Goal: Information Seeking & Learning: Find contact information

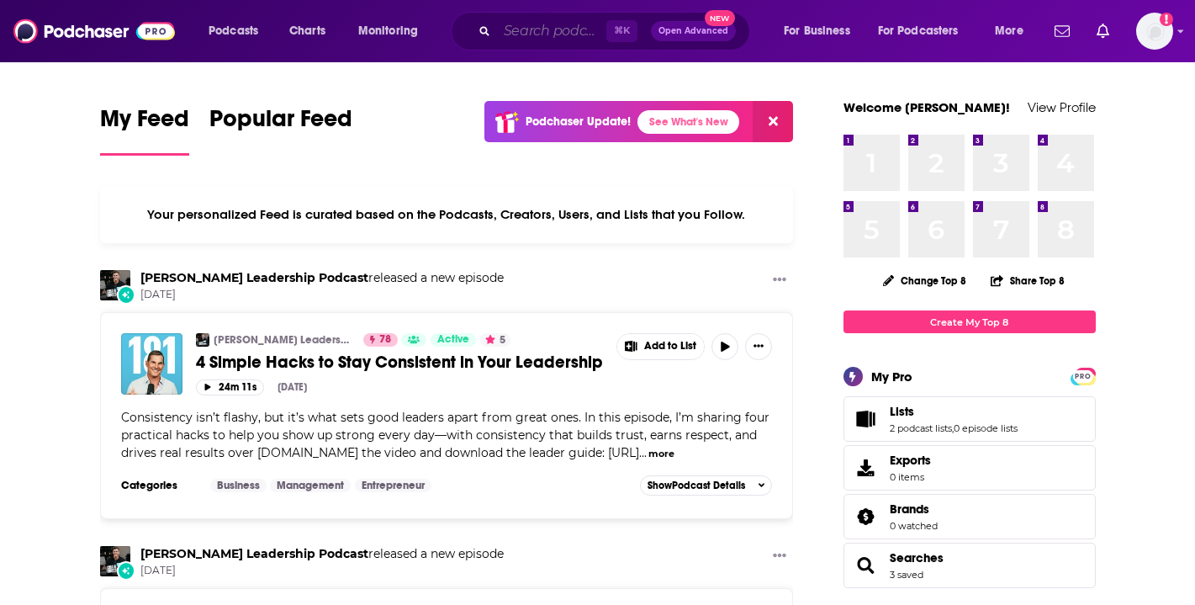
click at [530, 34] on input "Search podcasts, credits, & more..." at bounding box center [551, 31] width 109 height 27
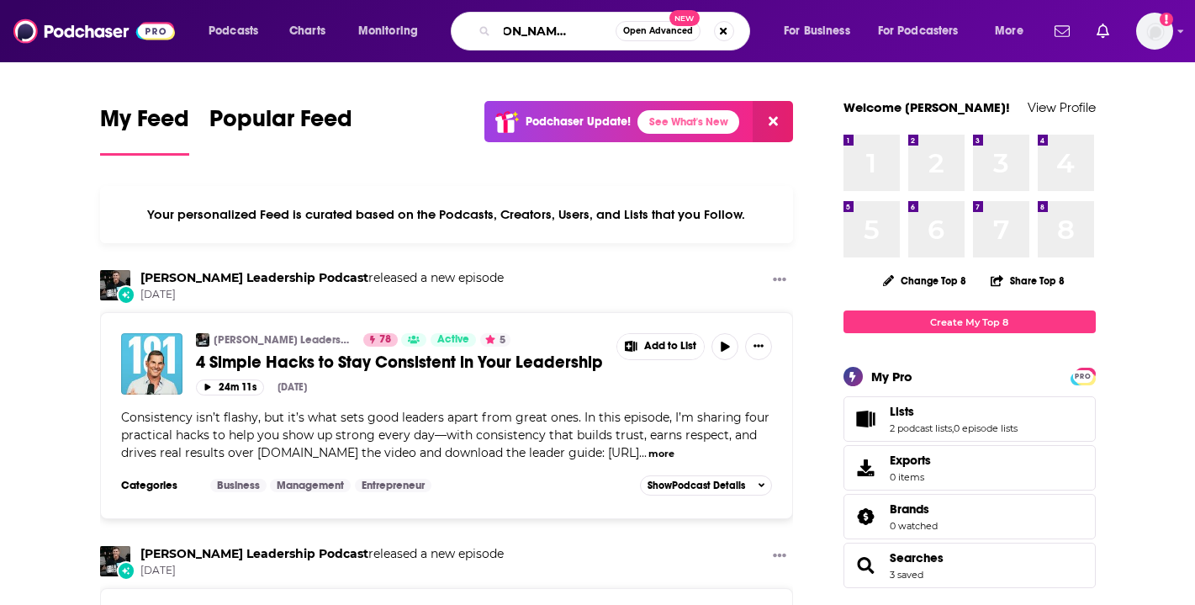
scroll to position [0, 46]
type input "[PERSON_NAME] leadership"
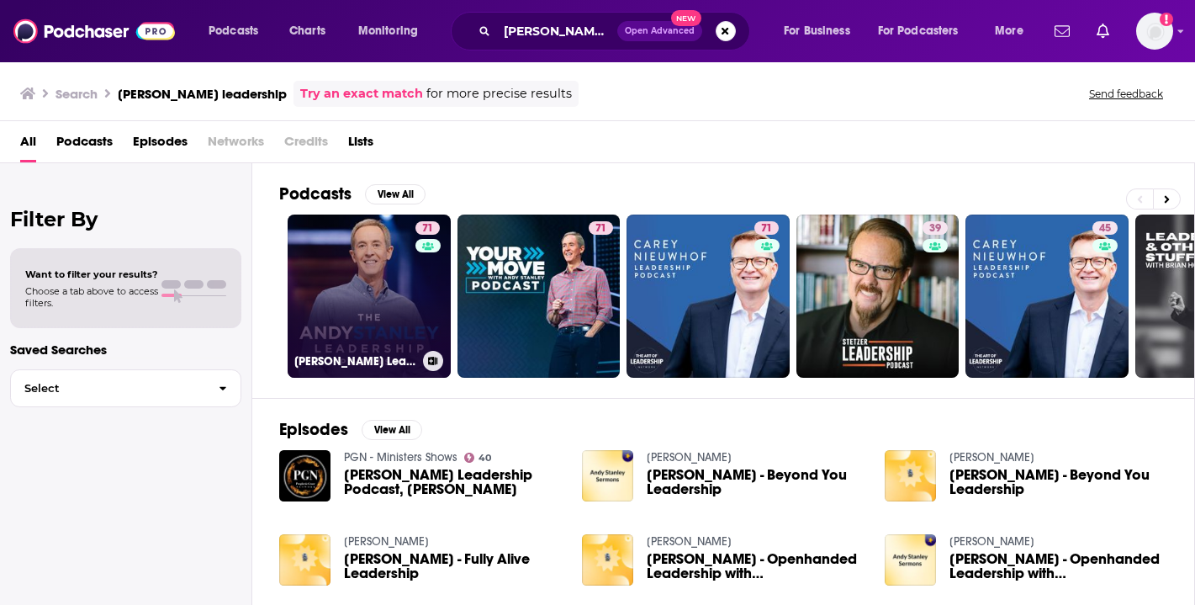
click at [353, 305] on link "71 [PERSON_NAME] Leadership Podcast" at bounding box center [369, 295] width 163 height 163
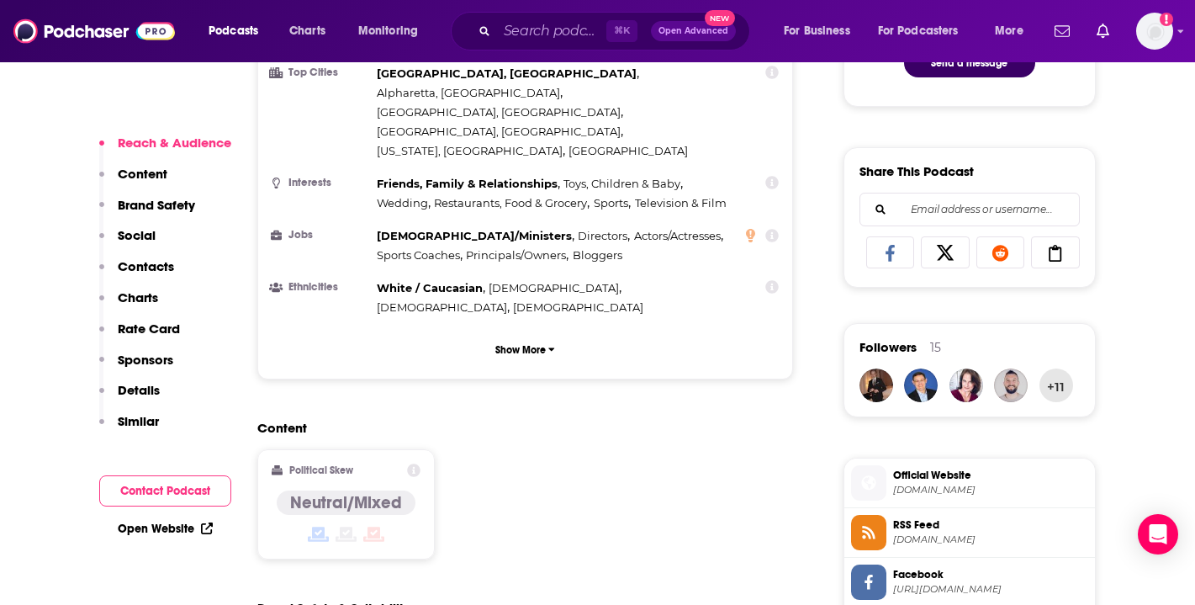
scroll to position [1016, 0]
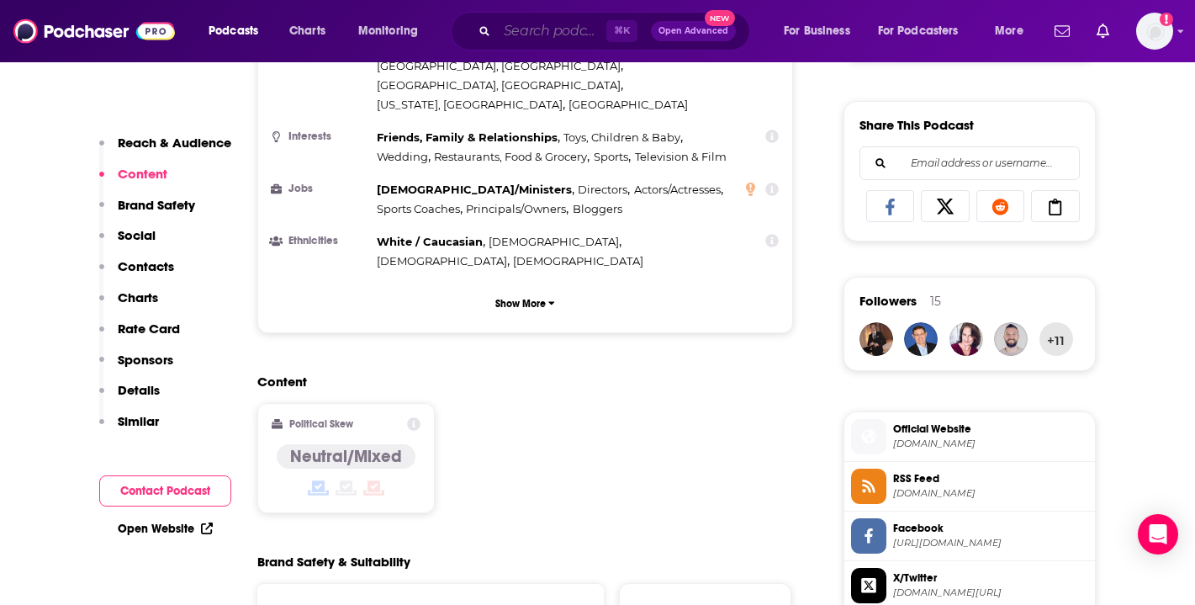
click at [532, 28] on input "Search podcasts, credits, & more..." at bounding box center [551, 31] width 109 height 27
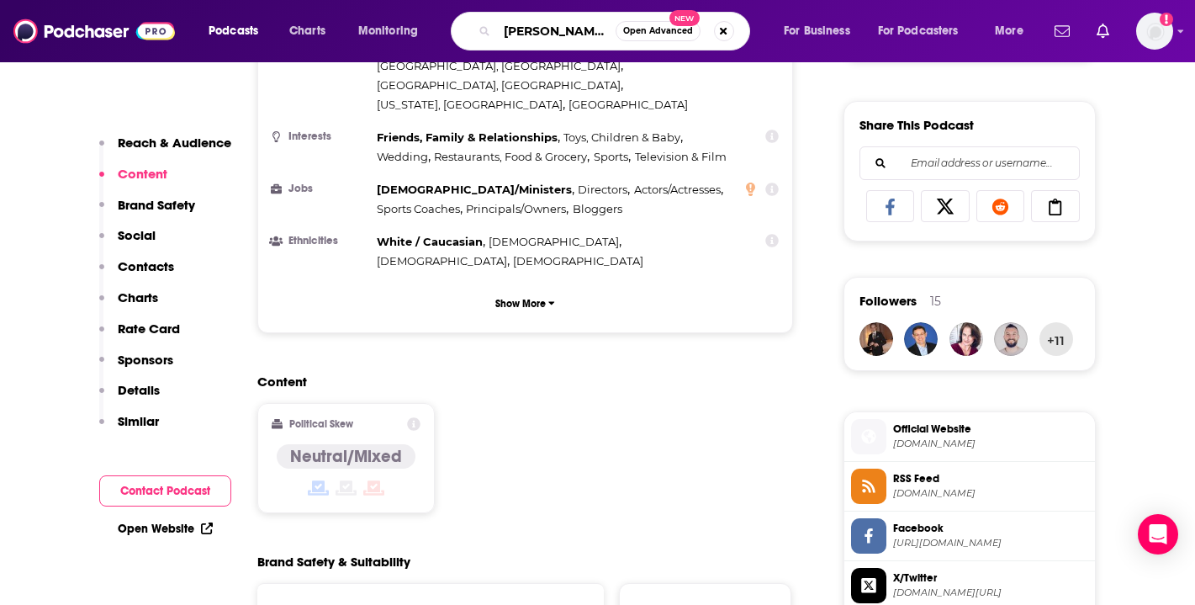
scroll to position [0, 0]
type input "[PERSON_NAME] with"
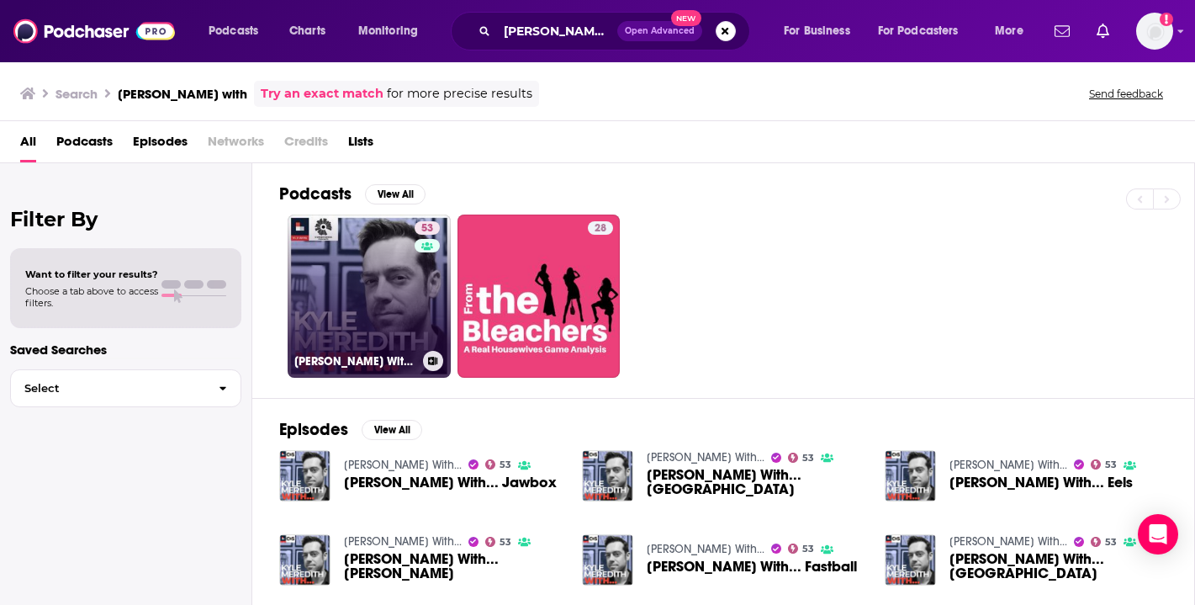
click at [346, 285] on link "53 [PERSON_NAME] With..." at bounding box center [369, 295] width 163 height 163
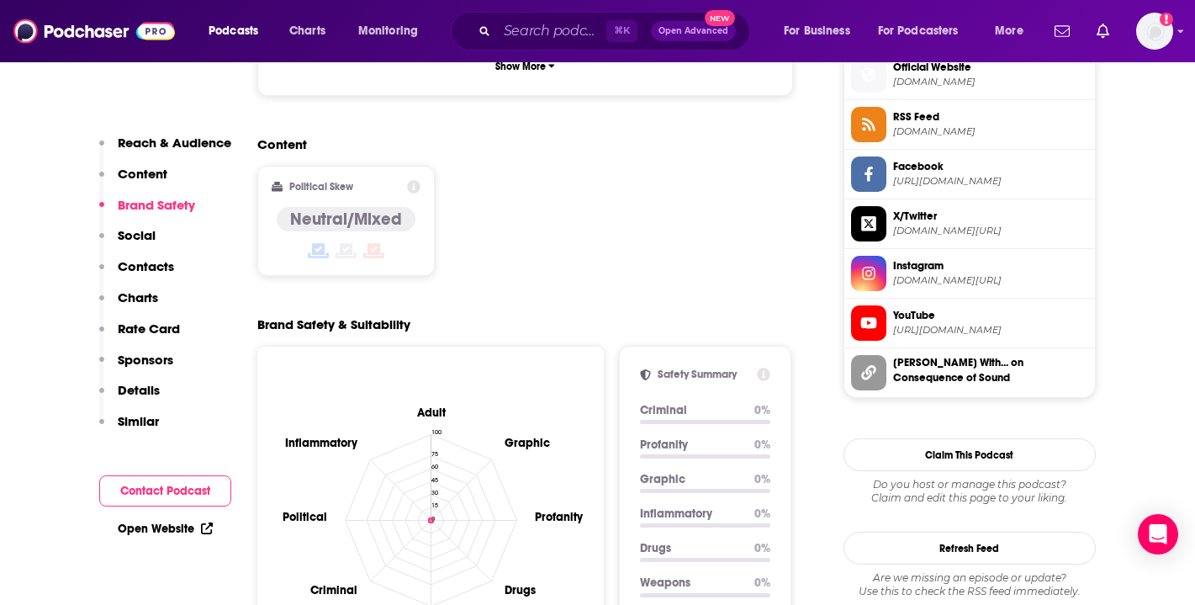
scroll to position [1386, 0]
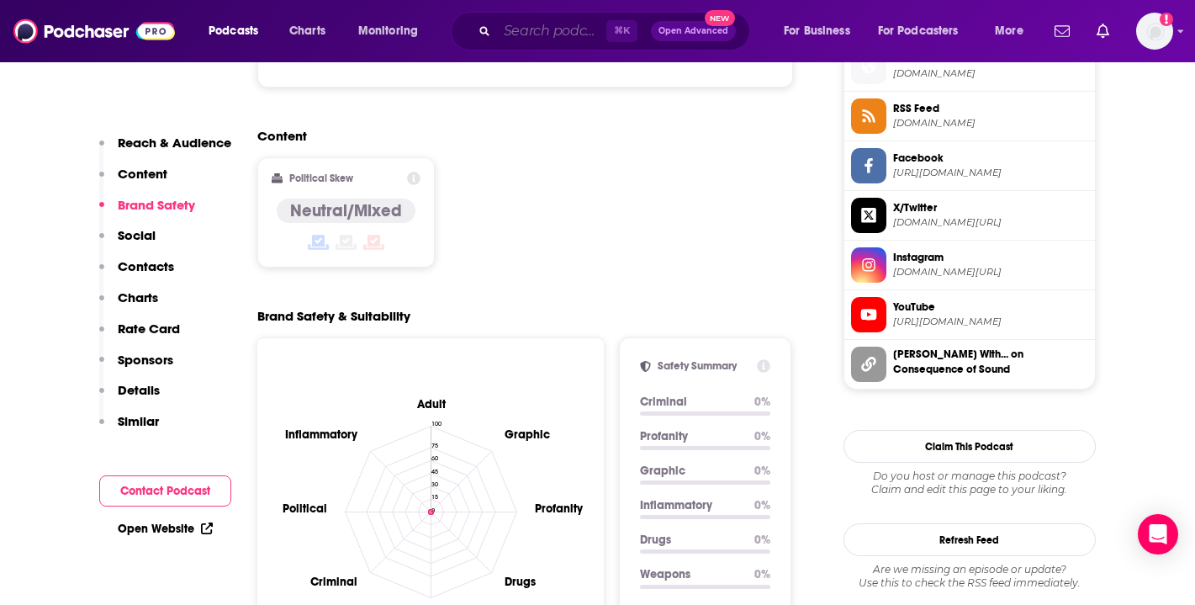
click at [559, 32] on input "Search podcasts, credits, & more..." at bounding box center [551, 31] width 109 height 27
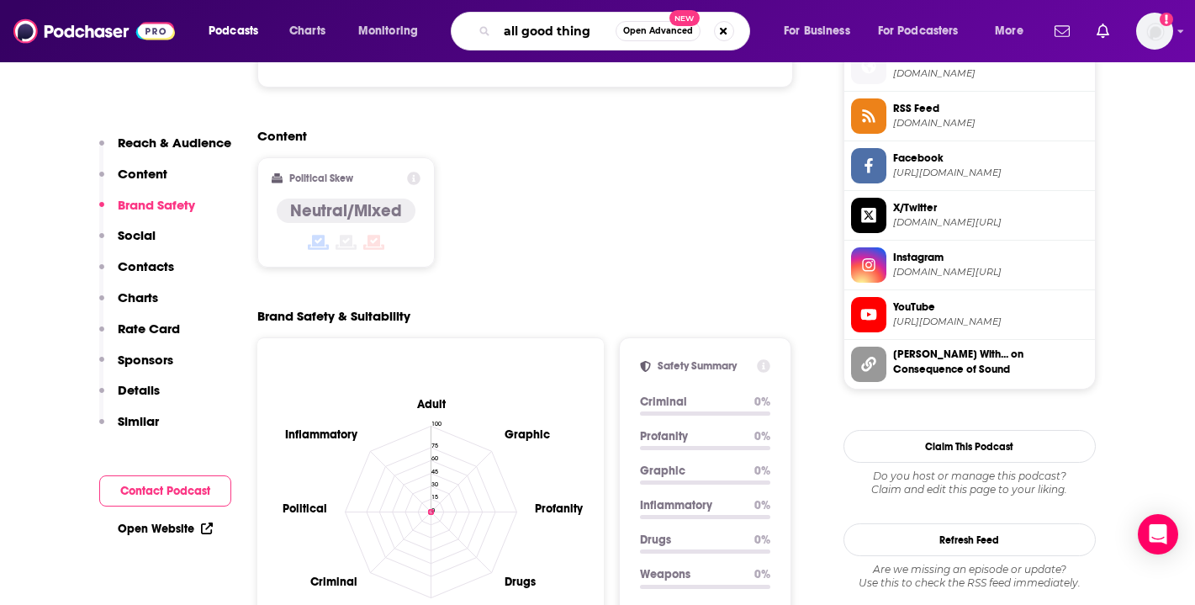
type input "all good things"
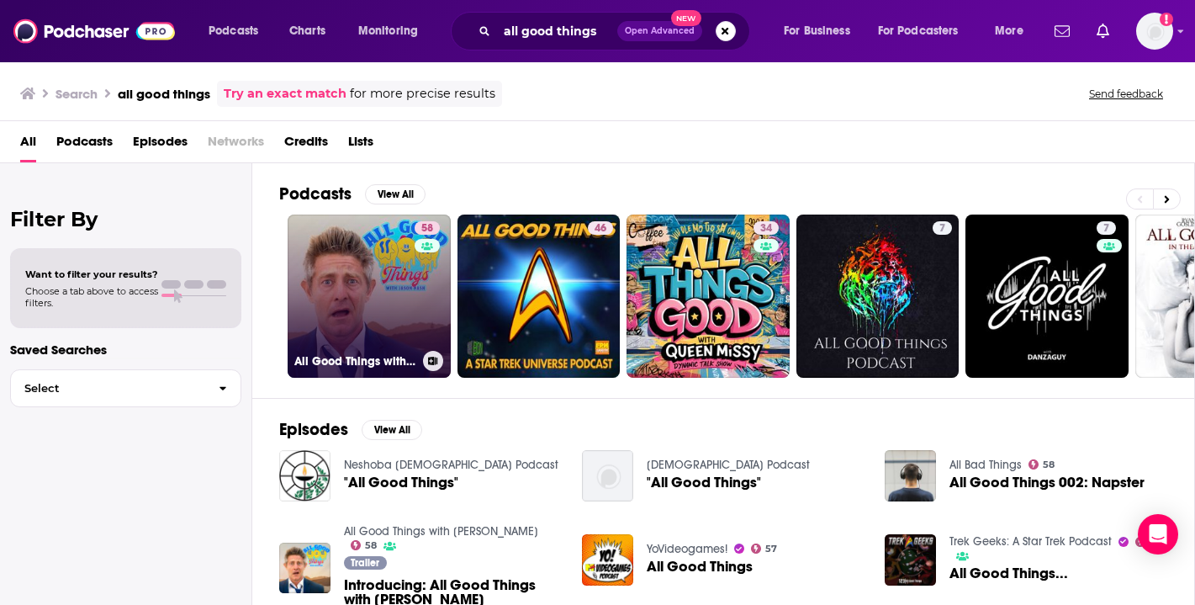
click at [355, 284] on link "58 All Good Things with [PERSON_NAME]" at bounding box center [369, 295] width 163 height 163
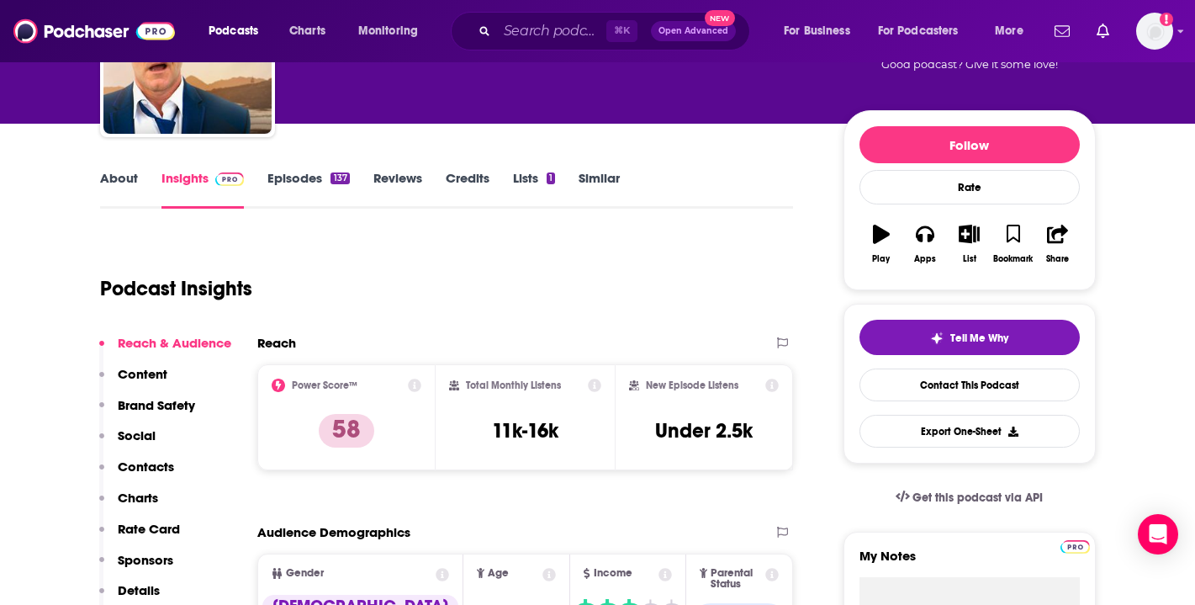
scroll to position [155, 0]
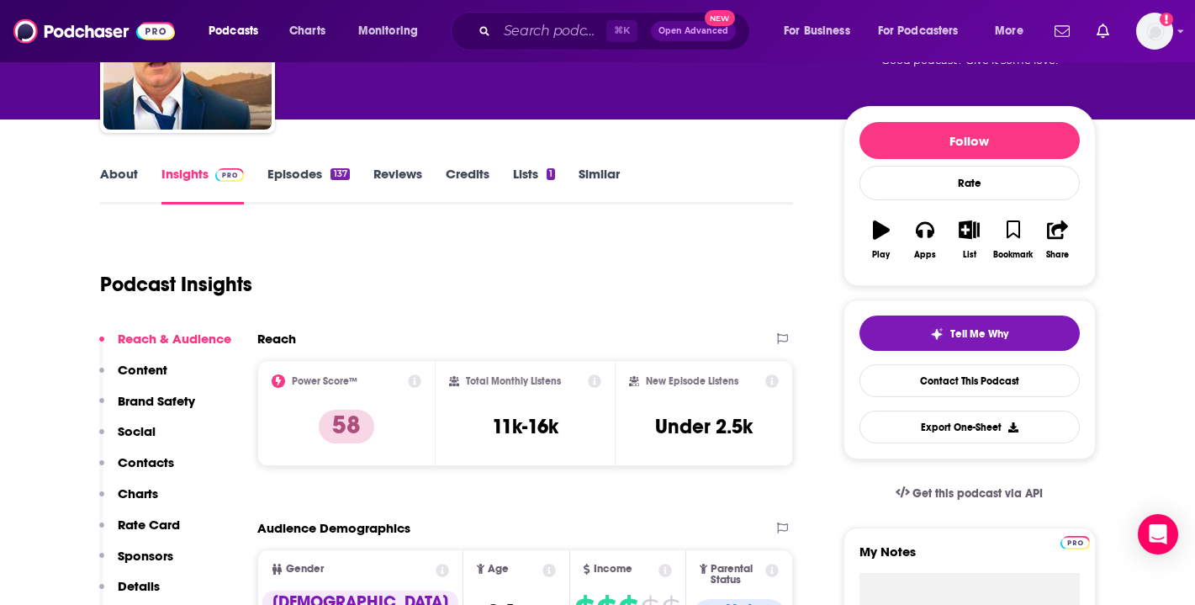
click at [279, 176] on link "Episodes 137" at bounding box center [308, 185] width 82 height 39
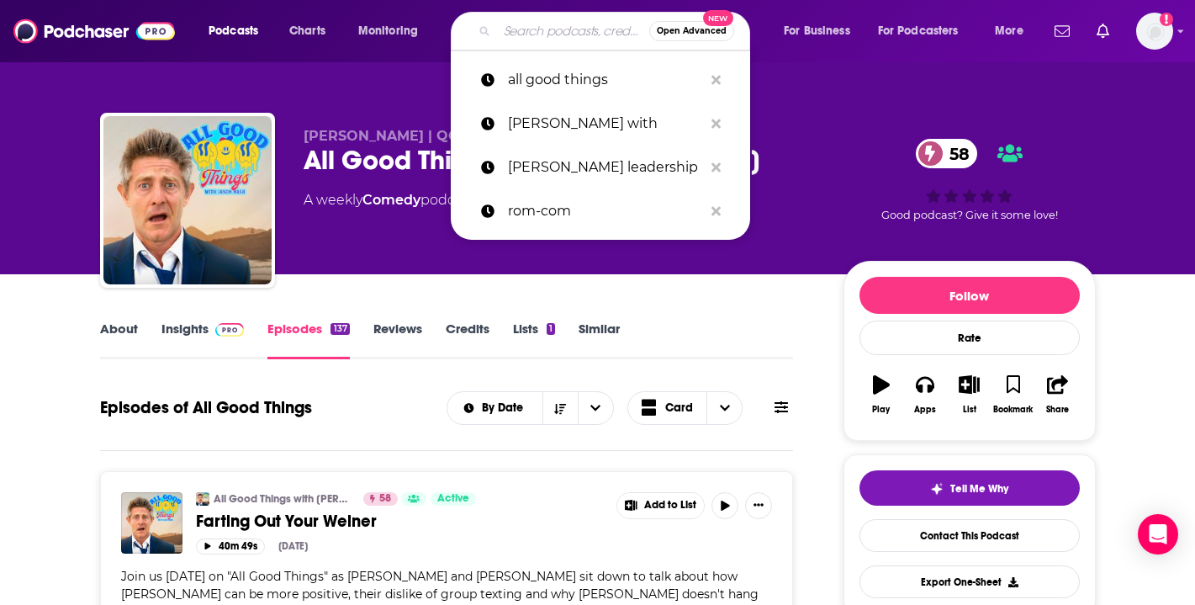
click at [536, 28] on input "Search podcasts, credits, & more..." at bounding box center [573, 31] width 152 height 27
type input "h"
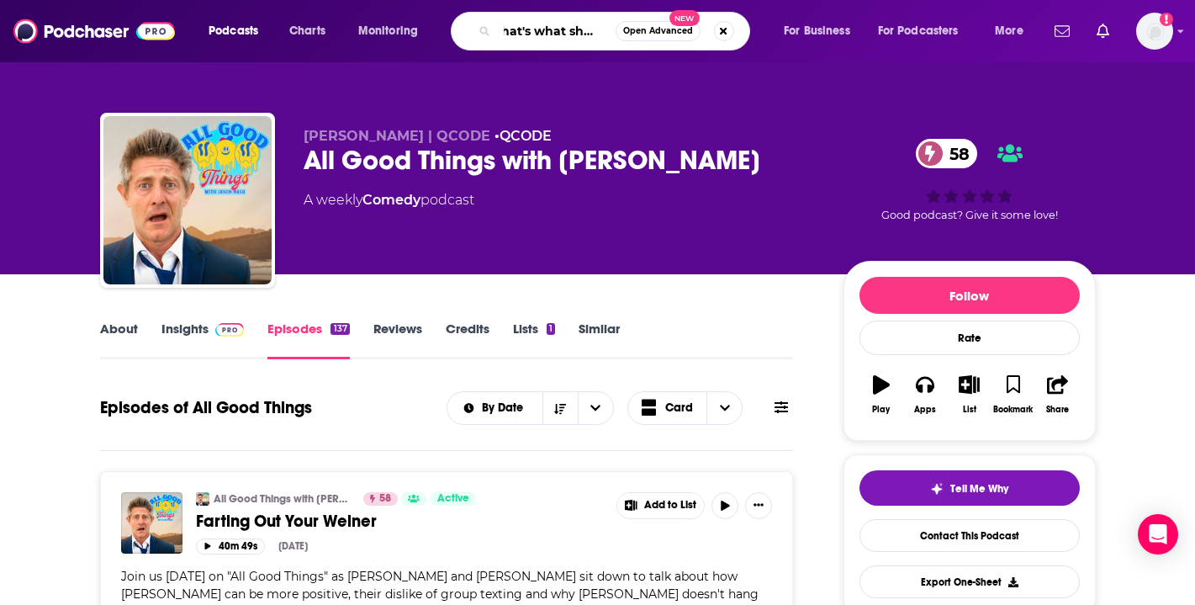
scroll to position [0, 19]
type input "that's what she said"
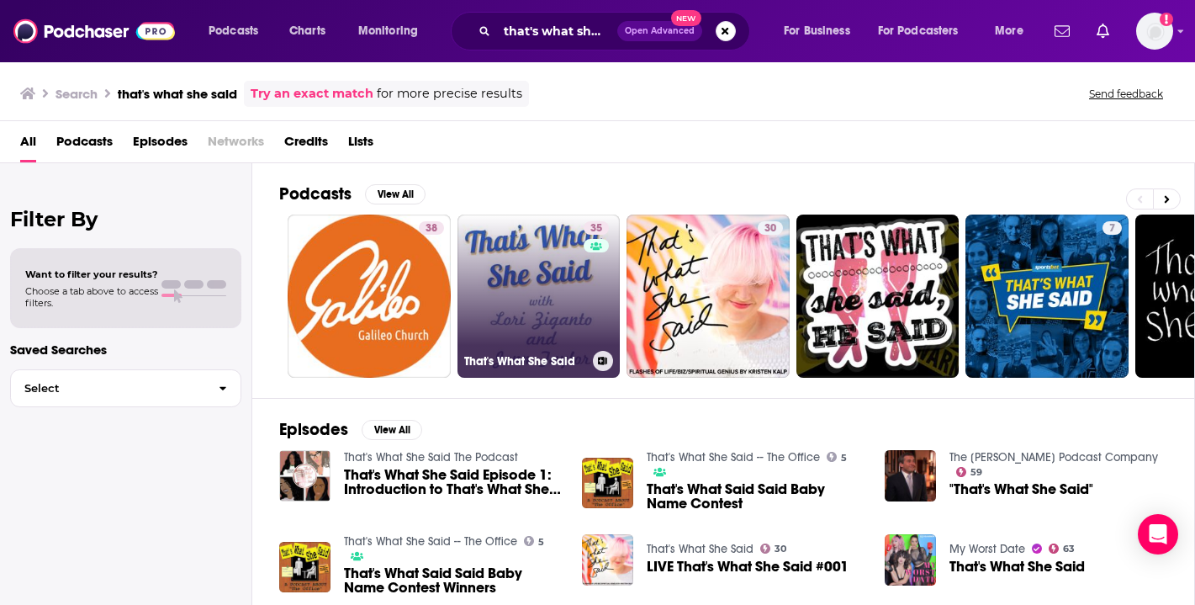
click at [528, 281] on link "35 That's What She Said" at bounding box center [538, 295] width 163 height 163
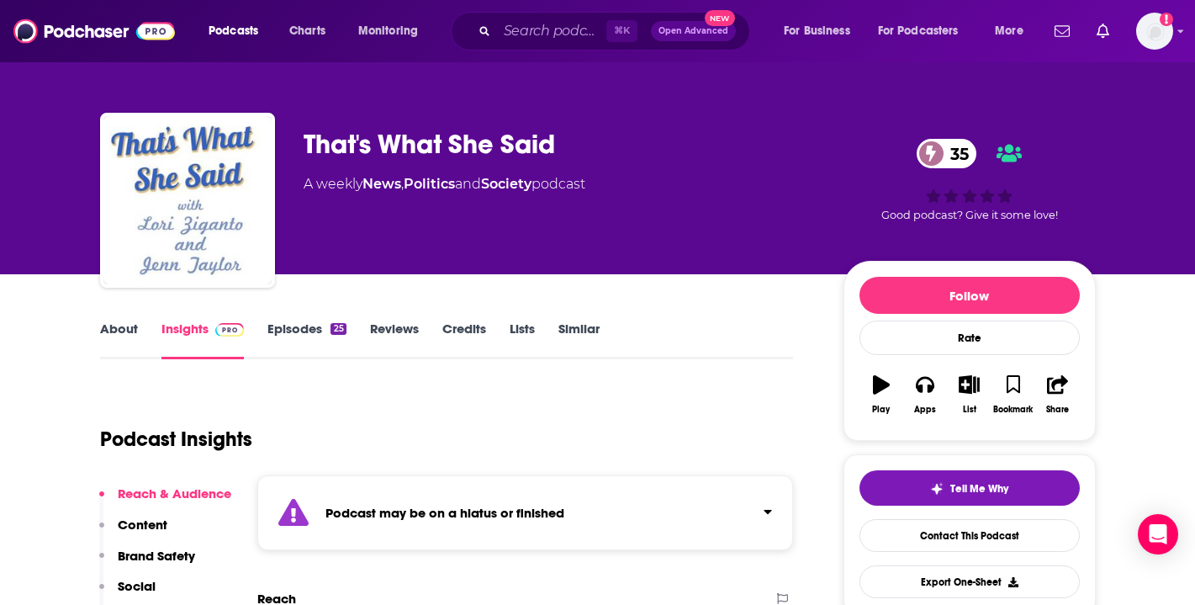
click at [285, 321] on link "Episodes 25" at bounding box center [306, 339] width 78 height 39
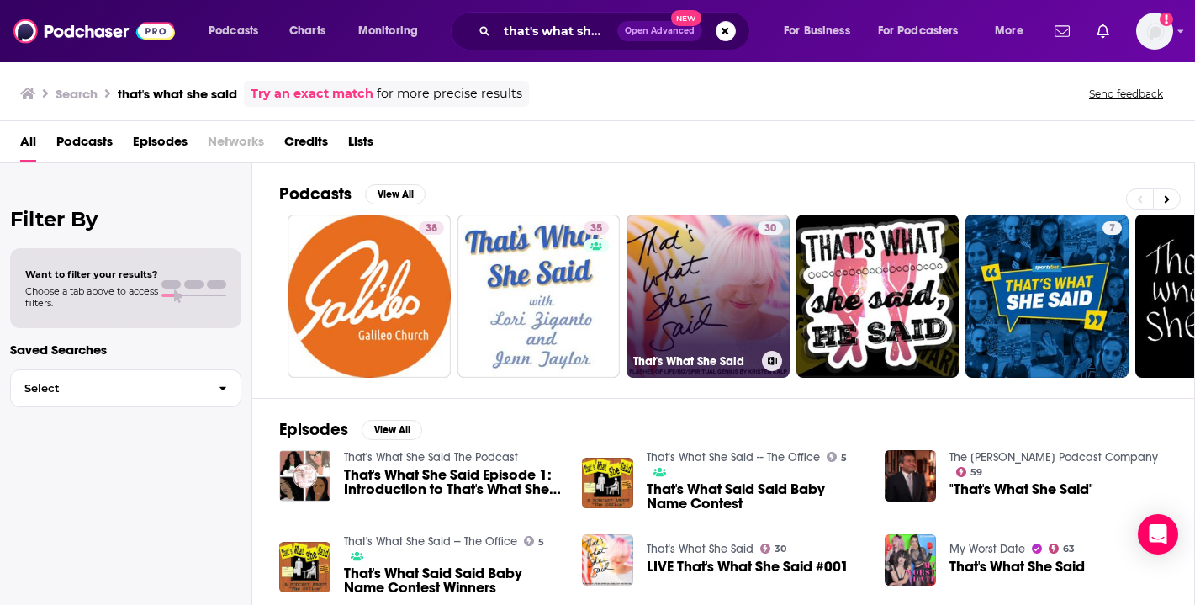
click at [724, 297] on link "30 That's What She Said" at bounding box center [708, 295] width 163 height 163
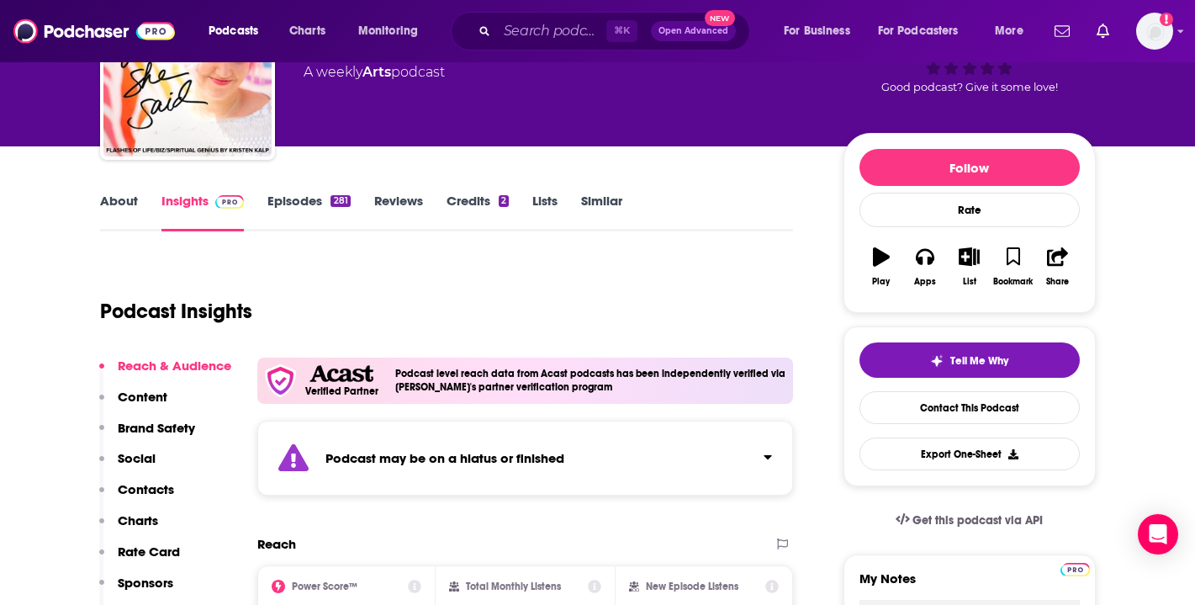
scroll to position [126, 0]
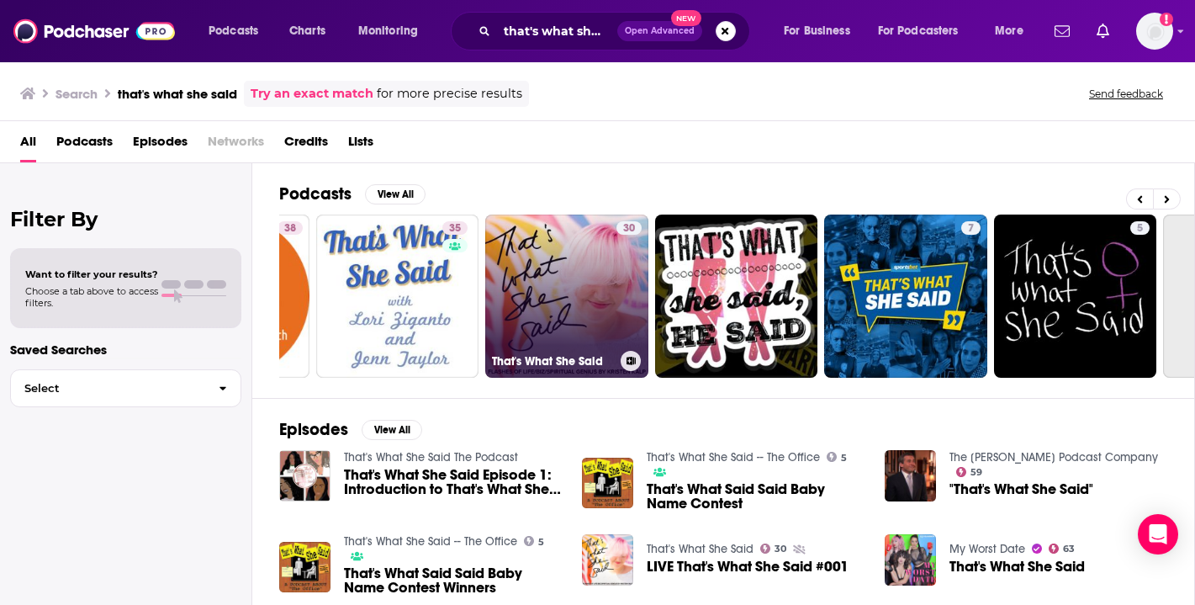
scroll to position [0, 156]
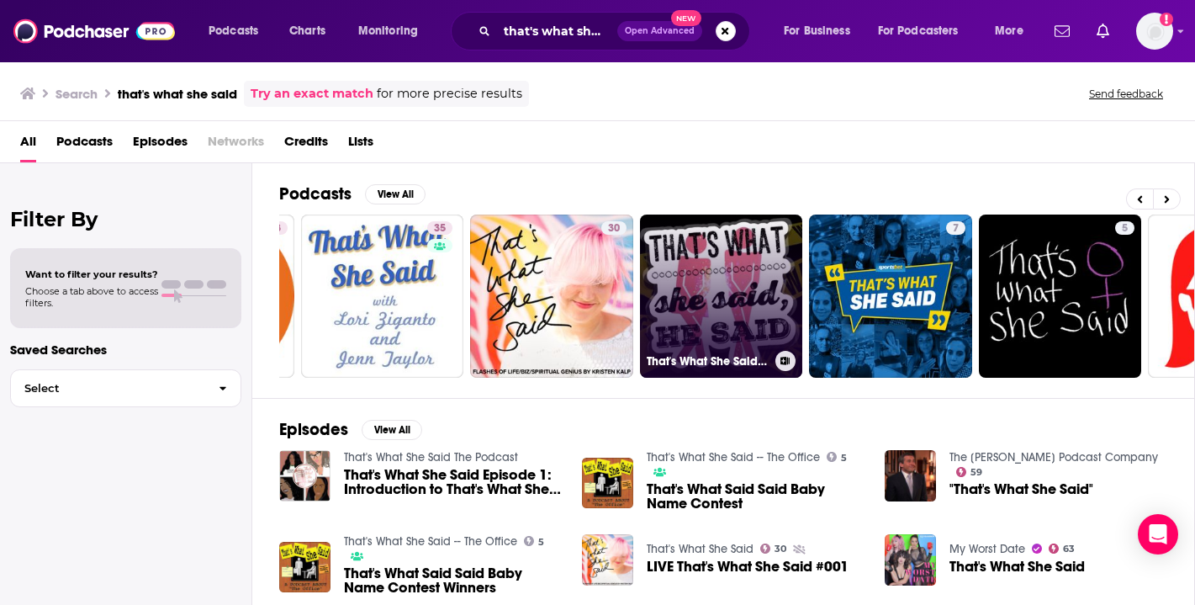
click at [727, 284] on link "That's What She Said, He Said" at bounding box center [721, 295] width 163 height 163
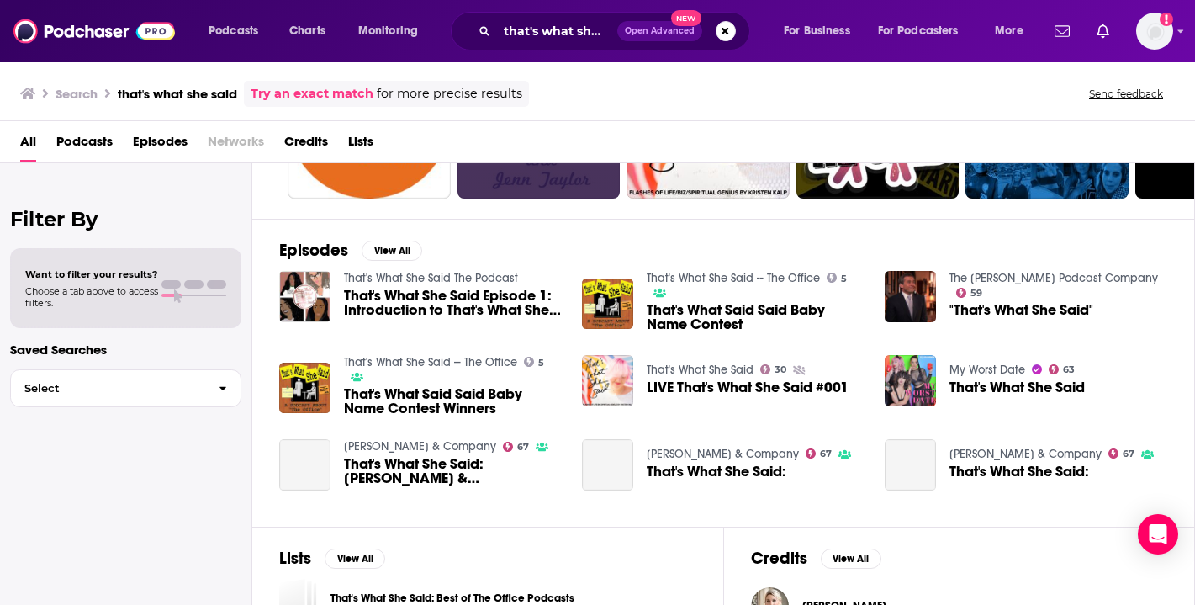
scroll to position [345, 0]
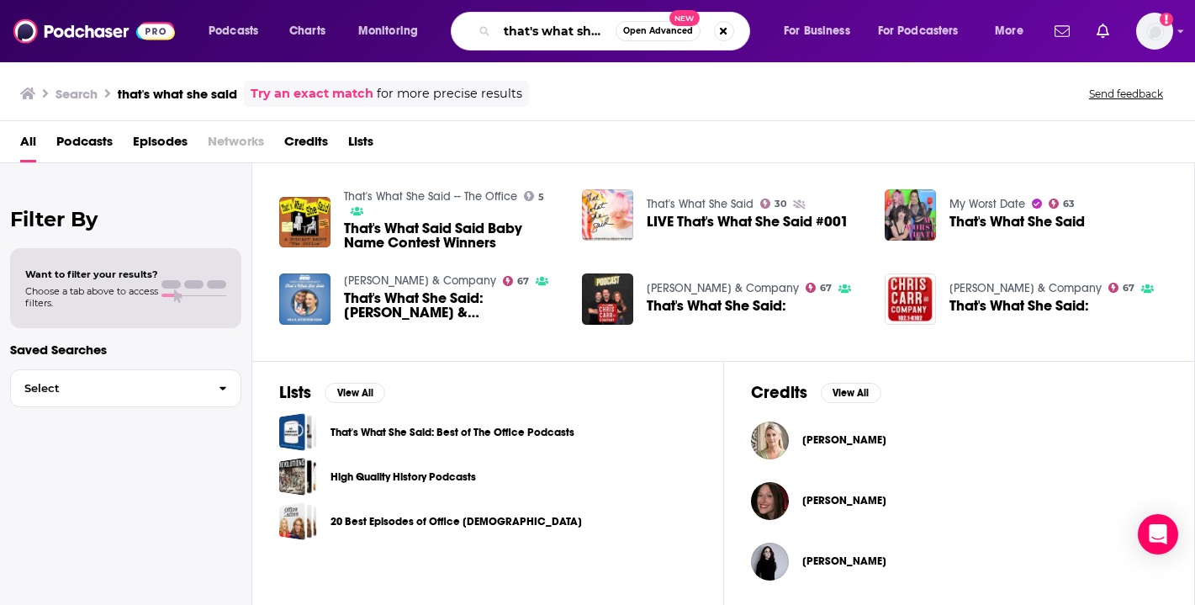
click at [560, 24] on input "that's what she said" at bounding box center [556, 31] width 119 height 27
drag, startPoint x: 505, startPoint y: 29, endPoint x: 658, endPoint y: 27, distance: 153.1
click at [658, 27] on div "that's what she said Open Advanced New" at bounding box center [600, 31] width 299 height 39
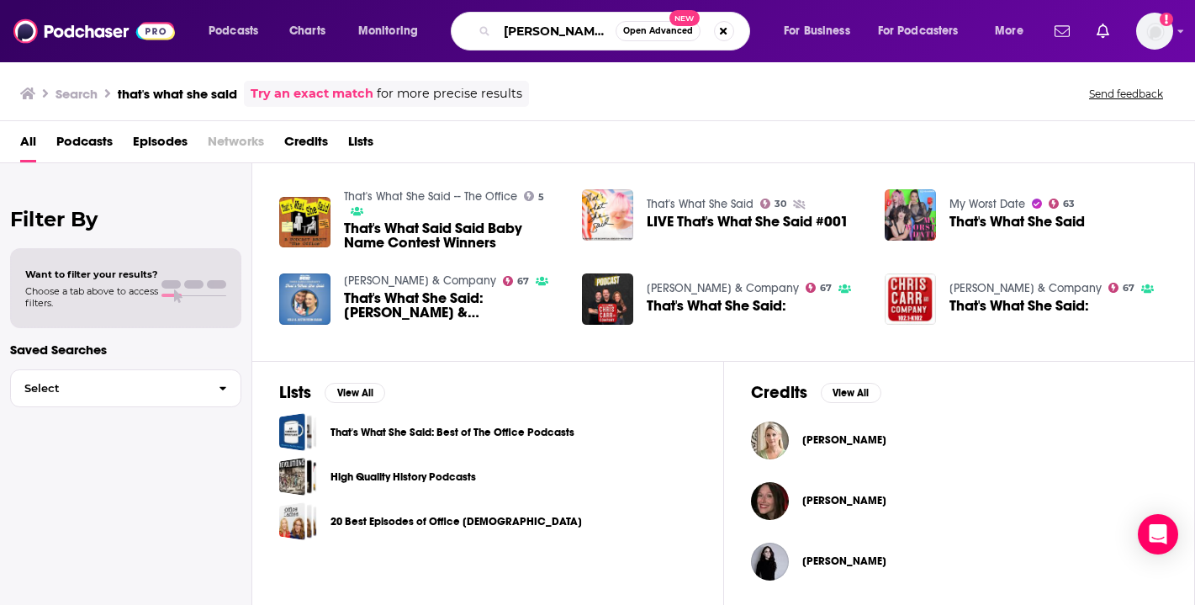
type input "[PERSON_NAME]"
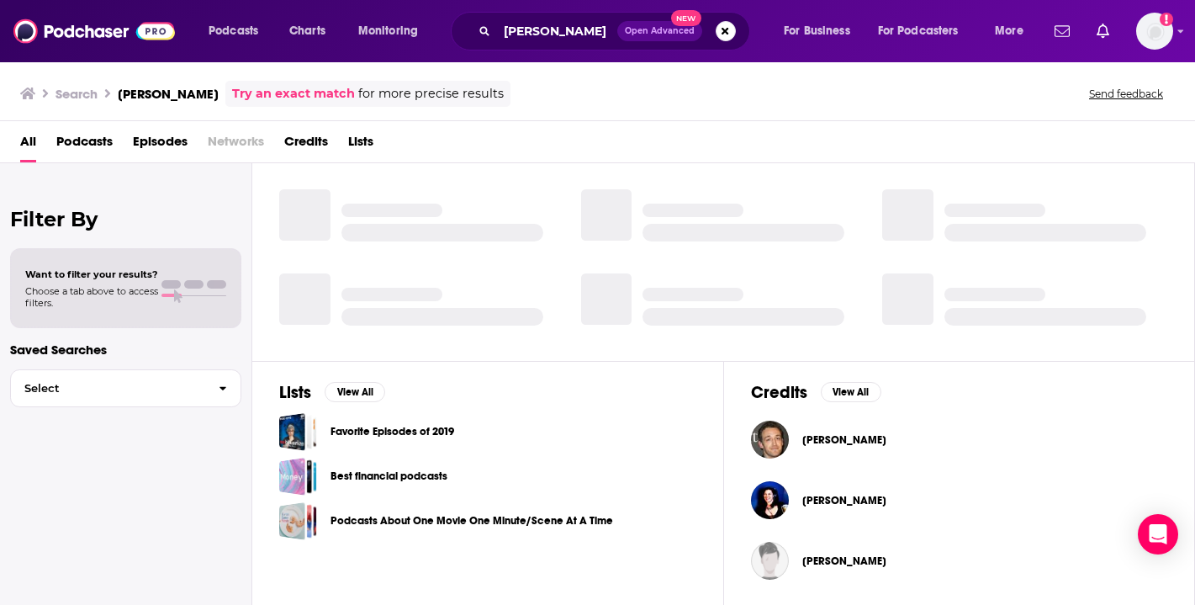
scroll to position [345, 0]
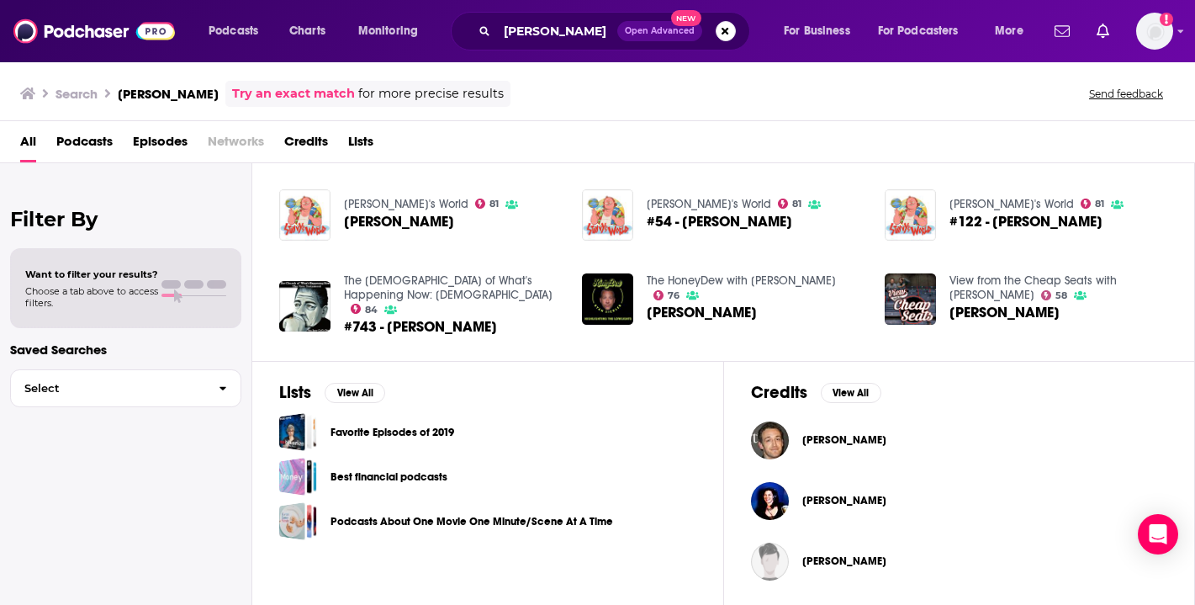
click at [72, 145] on span "Podcasts" at bounding box center [84, 145] width 56 height 34
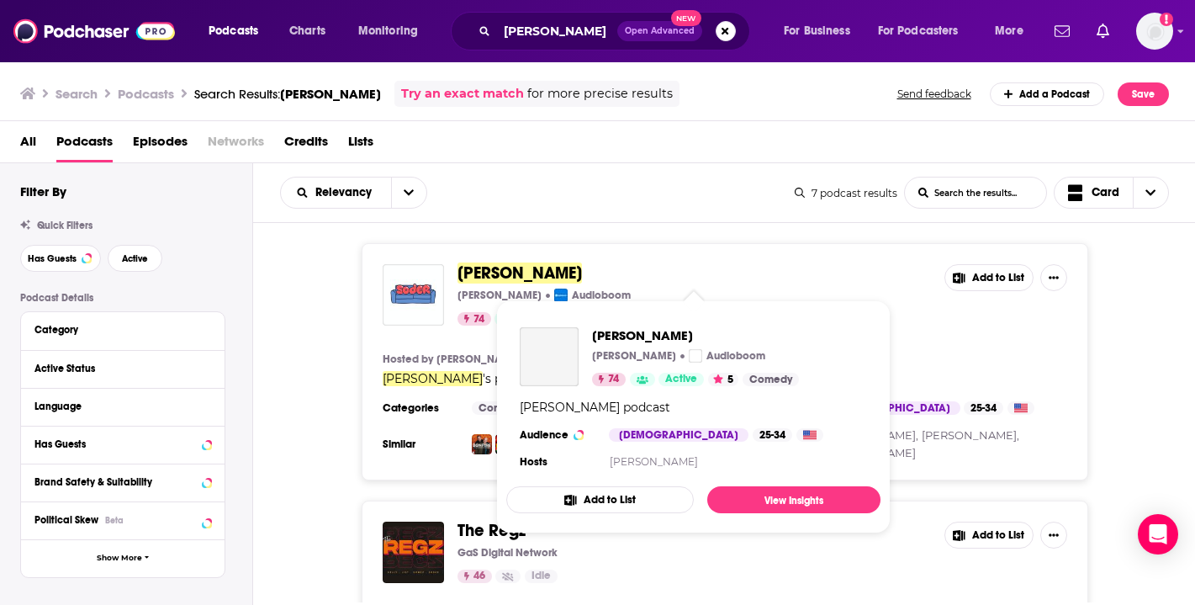
click at [480, 271] on span "[PERSON_NAME]" at bounding box center [519, 272] width 124 height 21
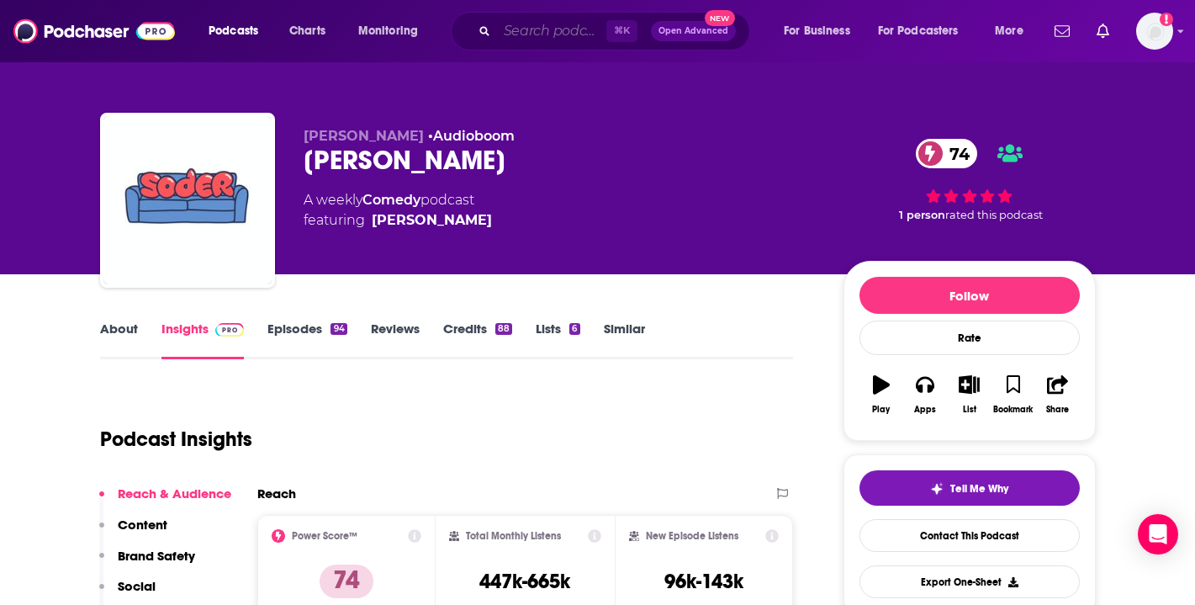
click at [553, 27] on input "Search podcasts, credits, & more..." at bounding box center [551, 31] width 109 height 27
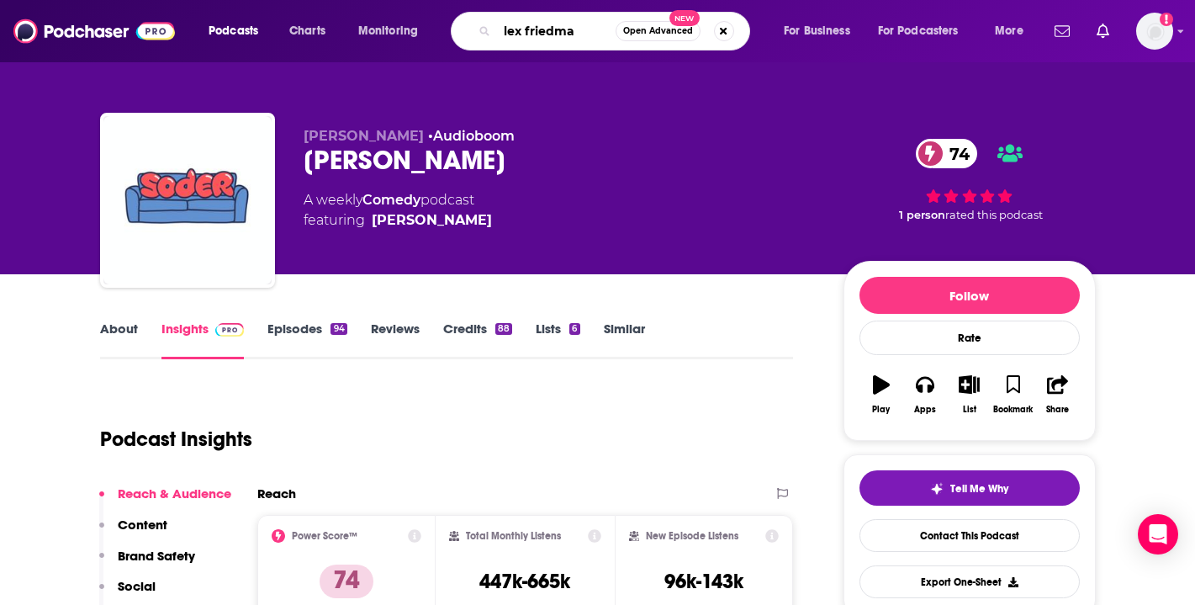
type input "[PERSON_NAME]"
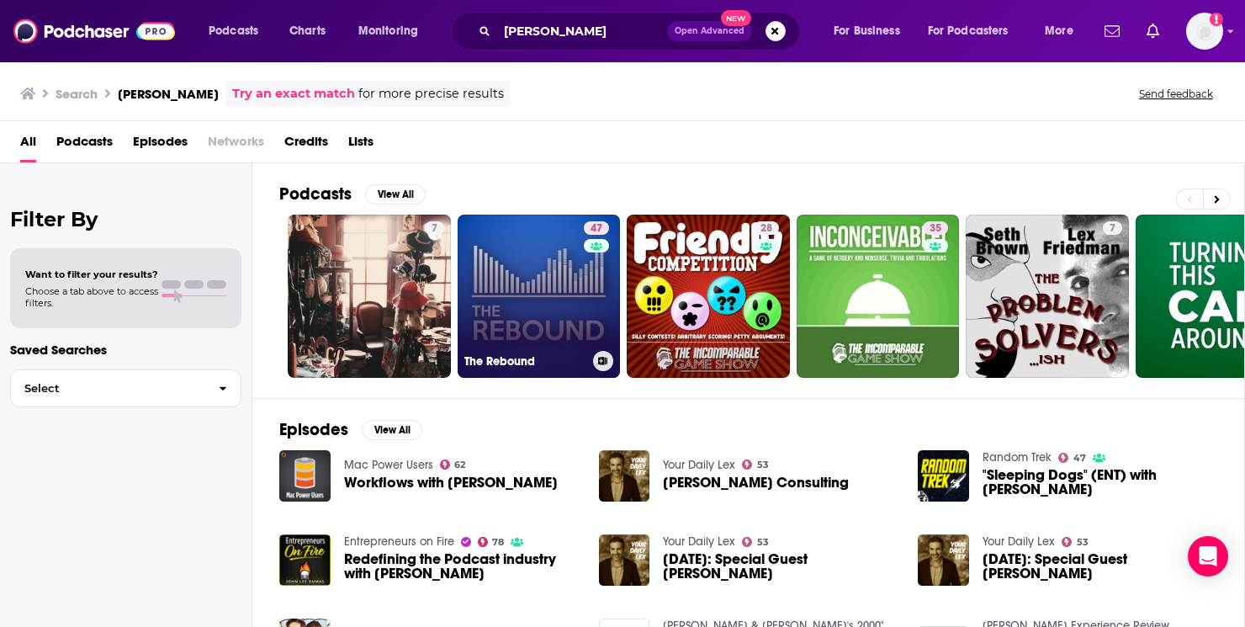
click at [524, 289] on link "47 The Rebound" at bounding box center [538, 295] width 163 height 163
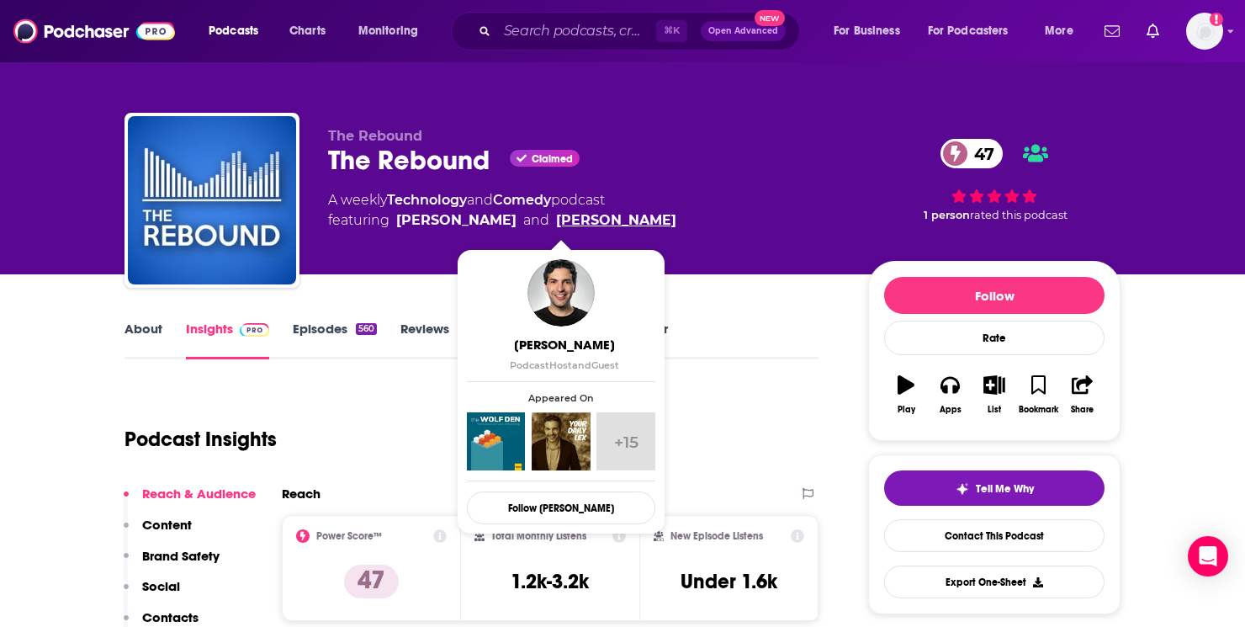
click at [572, 214] on link "[PERSON_NAME]" at bounding box center [616, 220] width 120 height 20
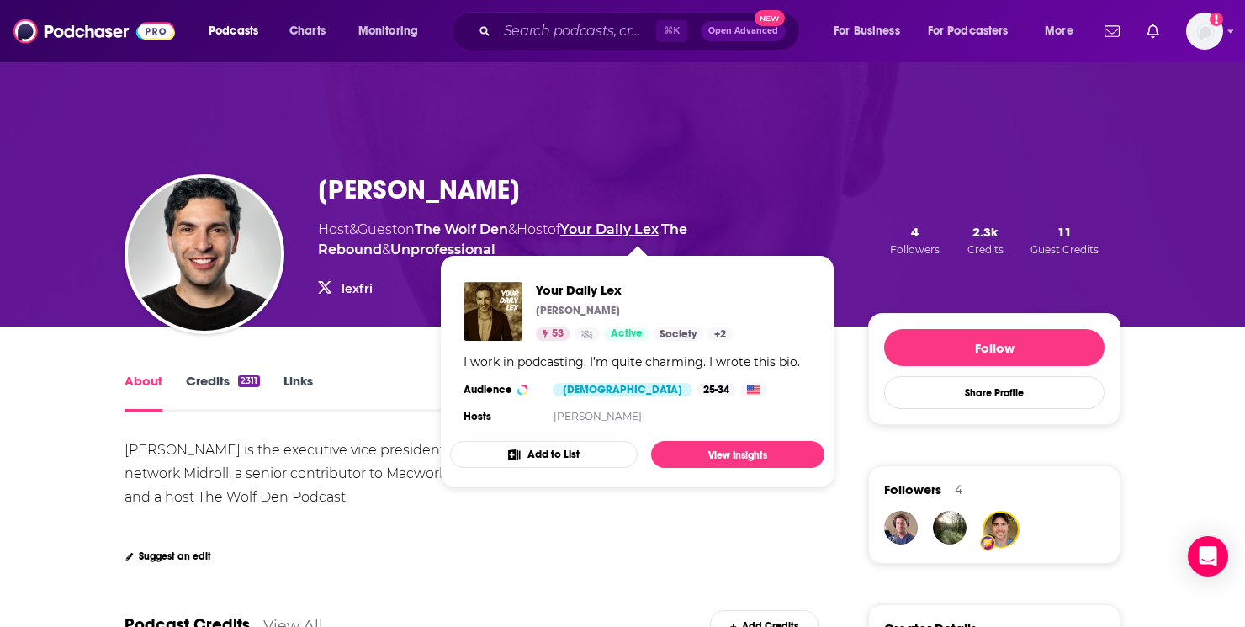
click at [633, 230] on link "Your Daily Lex" at bounding box center [609, 229] width 98 height 16
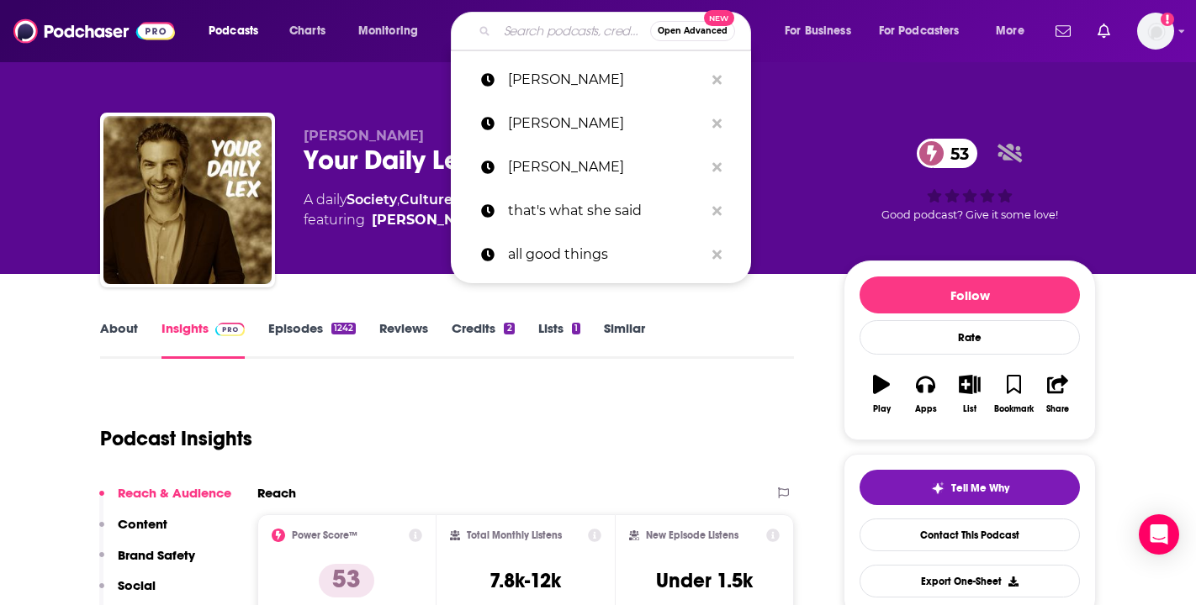
click at [563, 30] on input "Search podcasts, credits, & more..." at bounding box center [573, 31] width 153 height 27
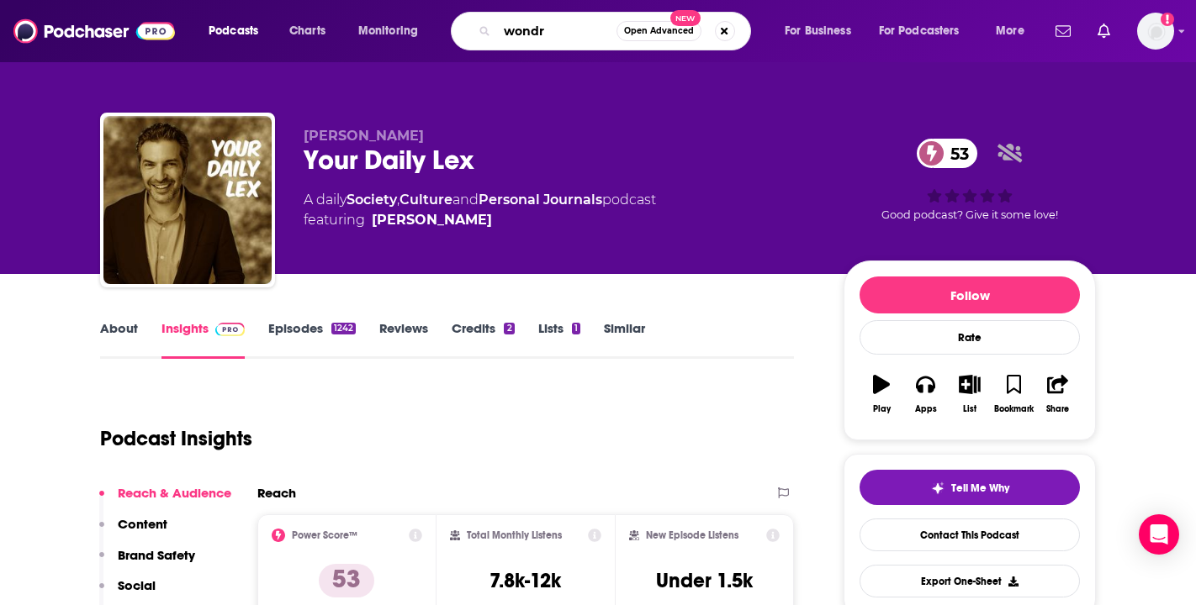
type input "wondry"
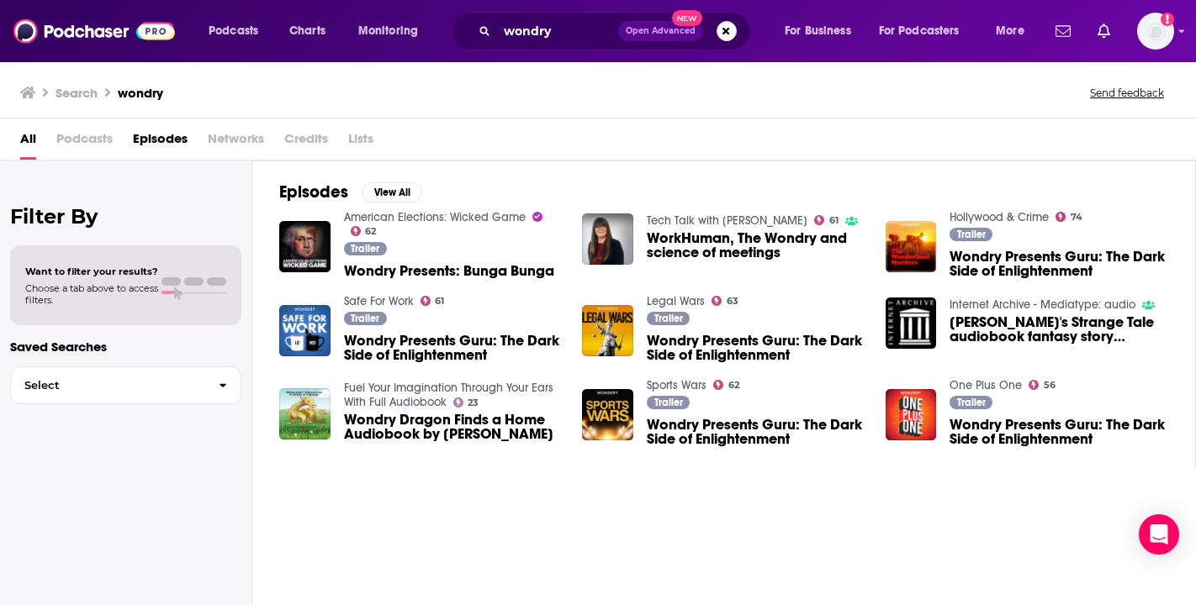
click at [327, 128] on span "Credits" at bounding box center [306, 142] width 44 height 34
click at [302, 144] on span "Credits" at bounding box center [306, 142] width 44 height 34
click at [559, 37] on input "wondry" at bounding box center [557, 31] width 121 height 27
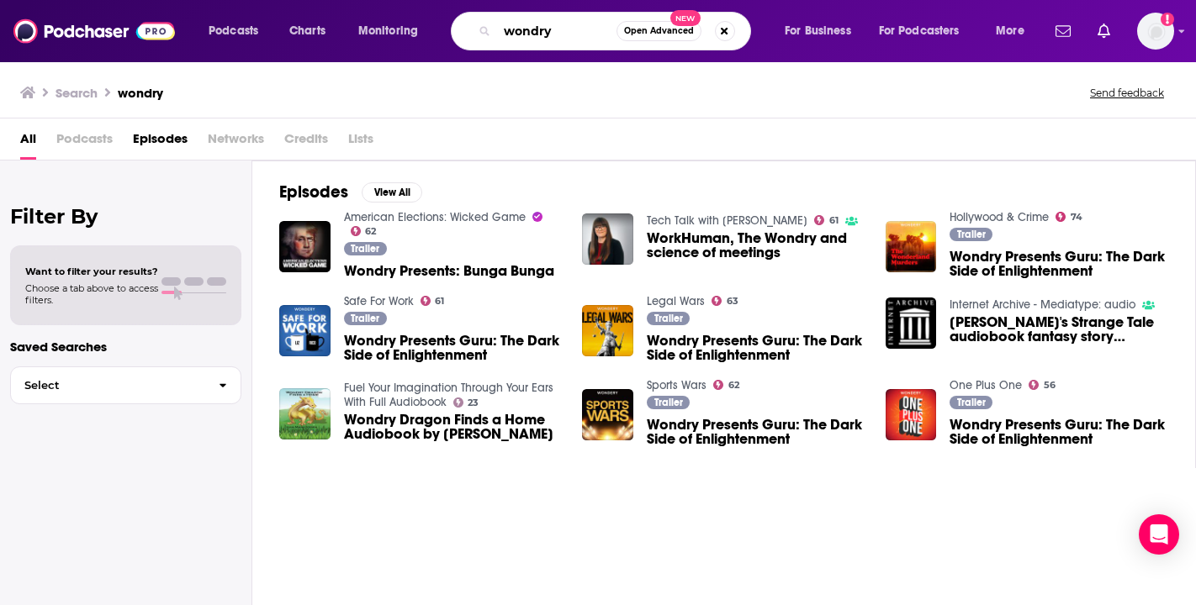
drag, startPoint x: 559, startPoint y: 37, endPoint x: 444, endPoint y: 29, distance: 115.5
click at [444, 29] on div "Podcasts Charts Monitoring wondry Open Advanced New For Business For Podcasters…" at bounding box center [618, 31] width 843 height 39
type input "sporkfu"
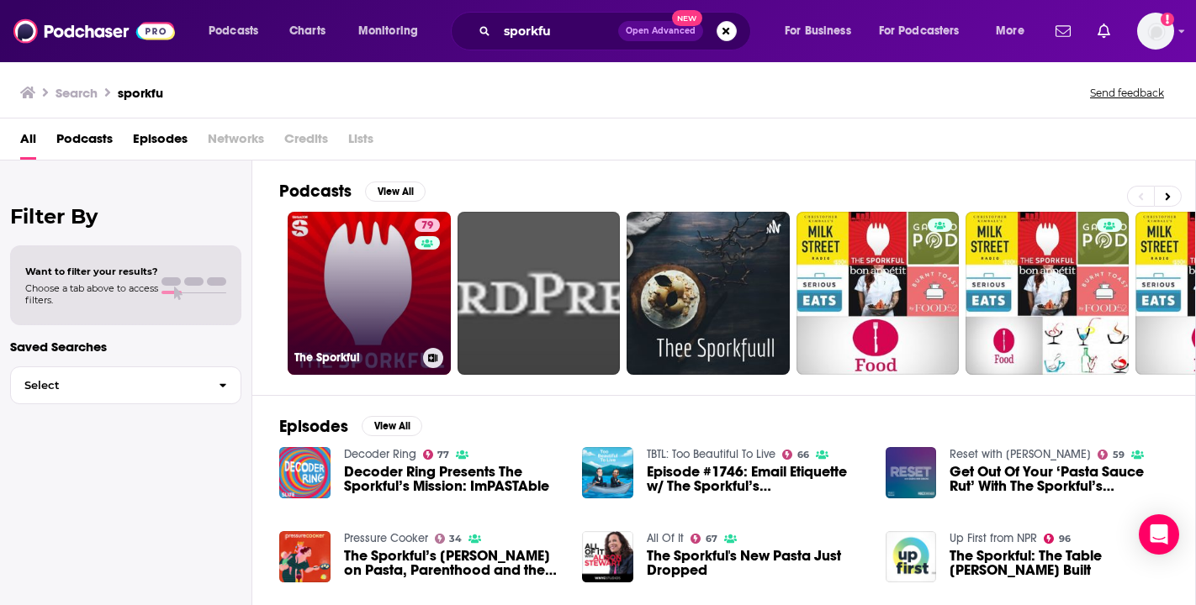
click at [370, 286] on link "79 The Sporkful" at bounding box center [369, 293] width 163 height 163
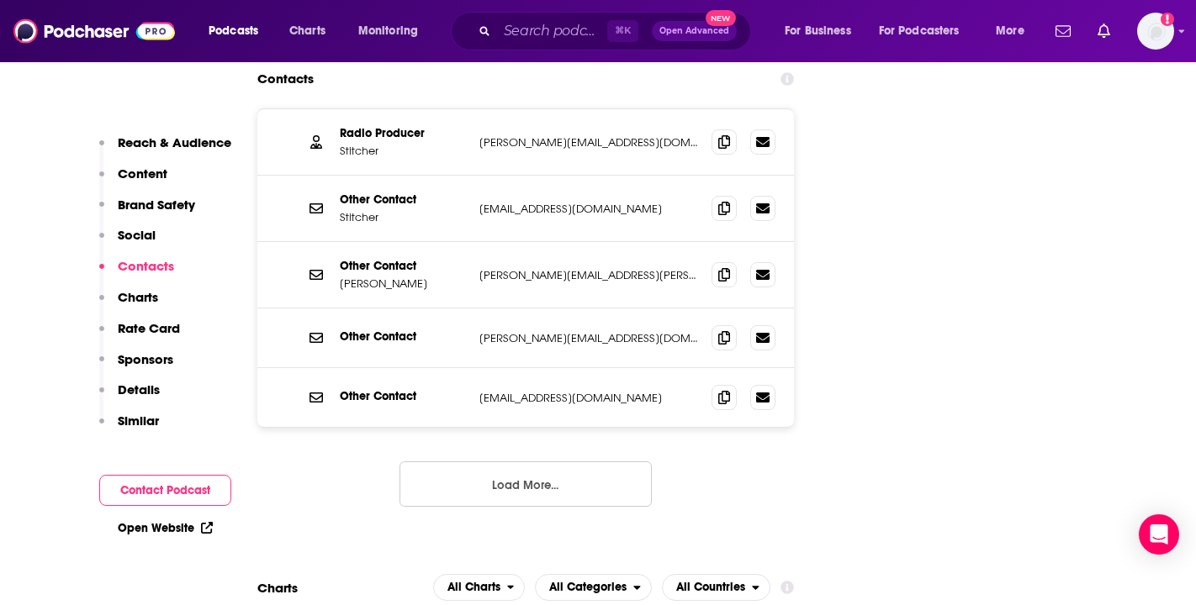
scroll to position [2195, 0]
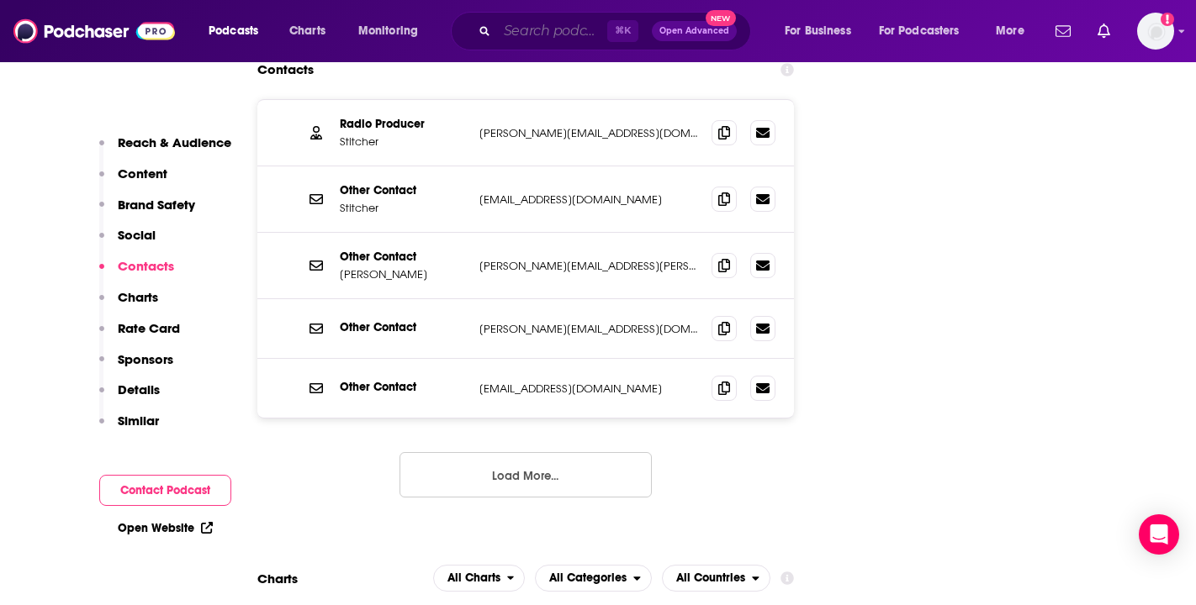
click at [514, 18] on input "Search podcasts, credits, & more..." at bounding box center [552, 31] width 110 height 27
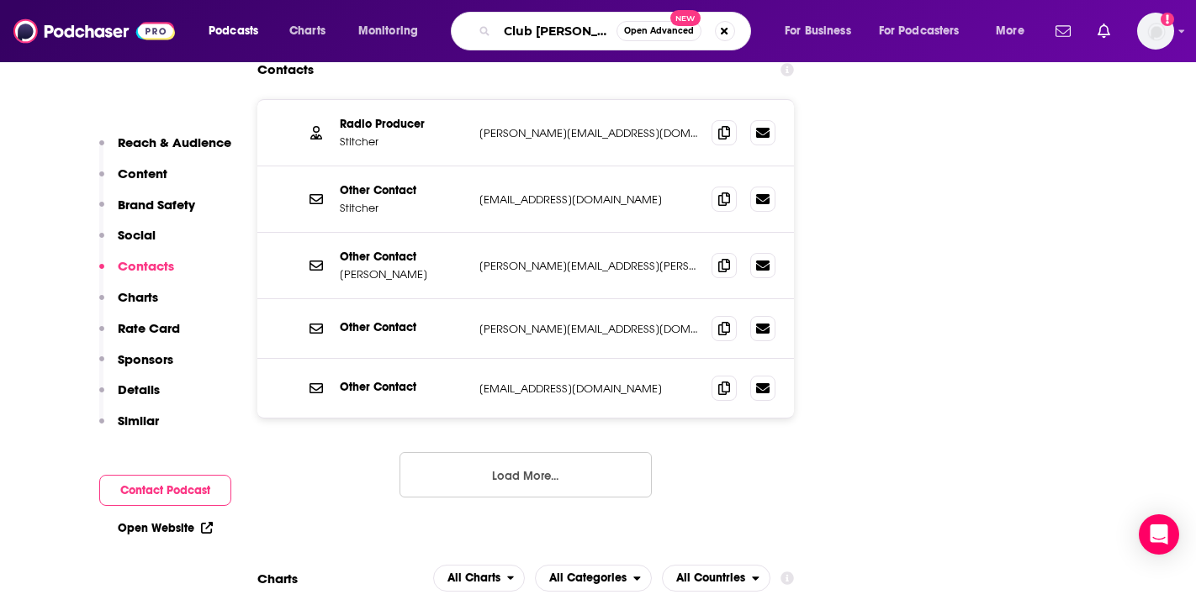
type input "Club random"
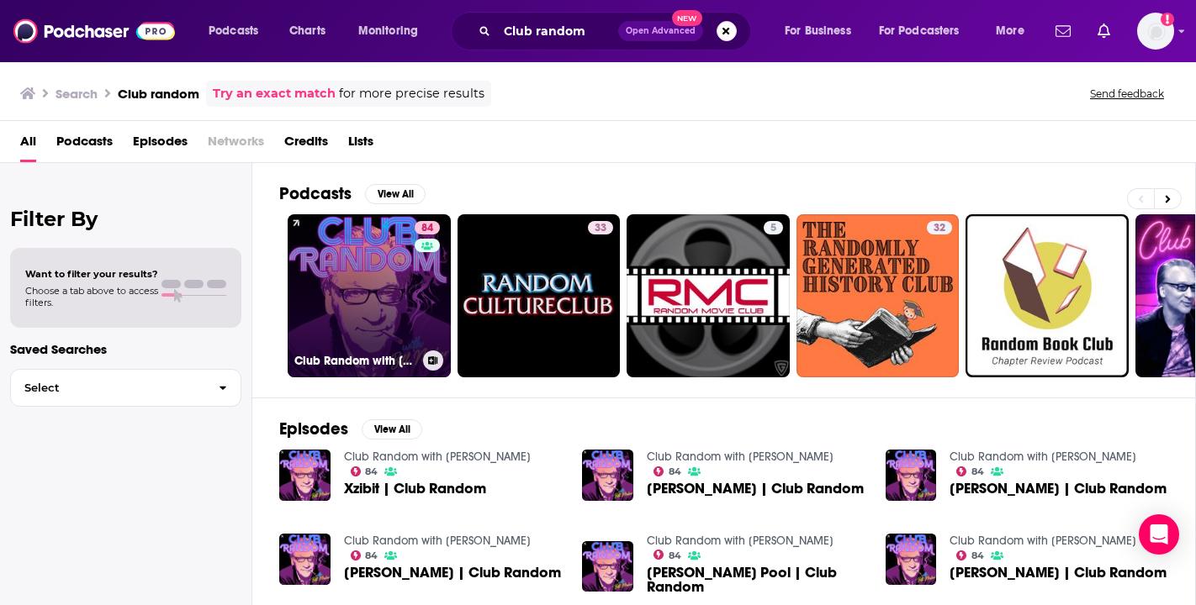
click at [356, 305] on link "84 Club Random with [PERSON_NAME]" at bounding box center [369, 295] width 163 height 163
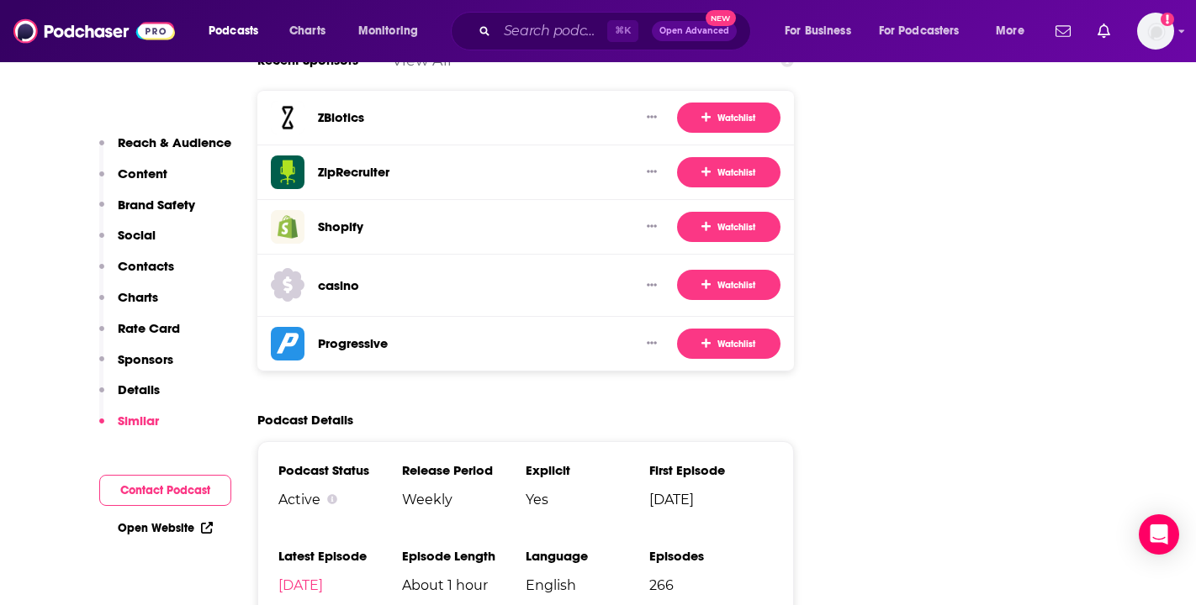
scroll to position [2982, 0]
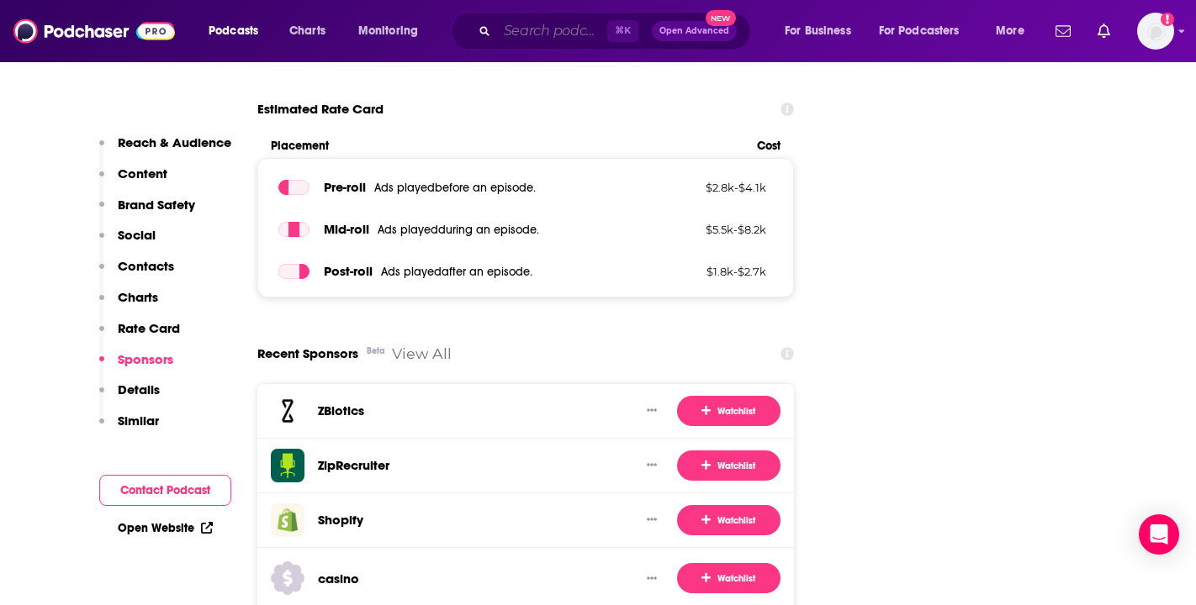
click at [542, 24] on input "Search podcasts, credits, & more..." at bounding box center [552, 31] width 110 height 27
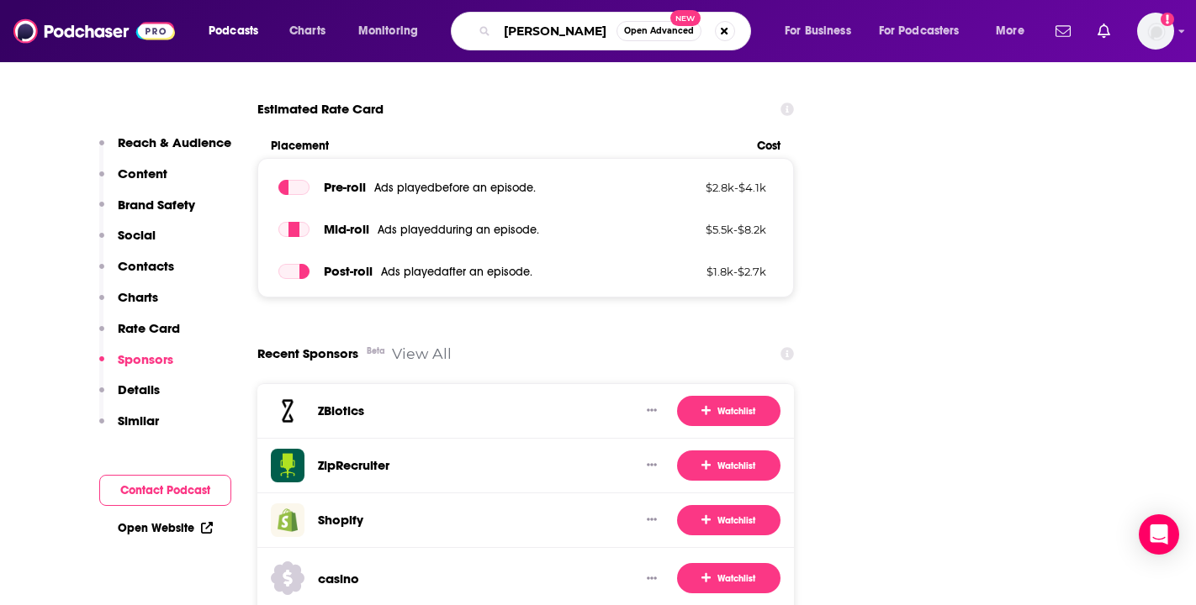
type input "[PERSON_NAME]"
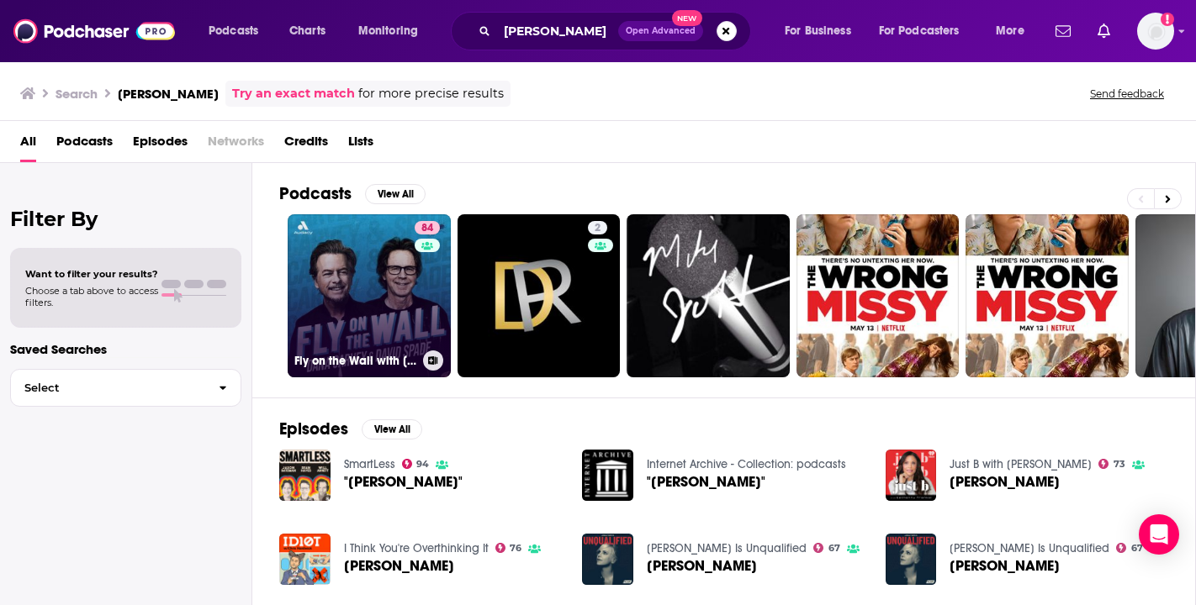
click at [358, 310] on link "84 Fly on the Wall with [PERSON_NAME] and [PERSON_NAME]" at bounding box center [369, 295] width 163 height 163
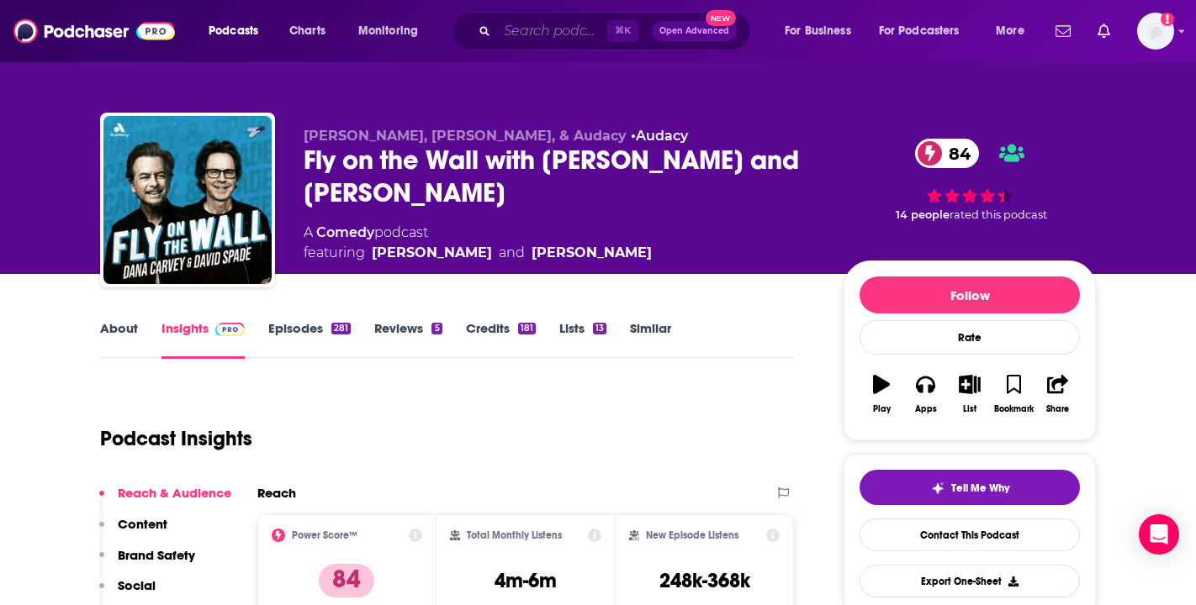
click at [554, 30] on input "Search podcasts, credits, & more..." at bounding box center [552, 31] width 110 height 27
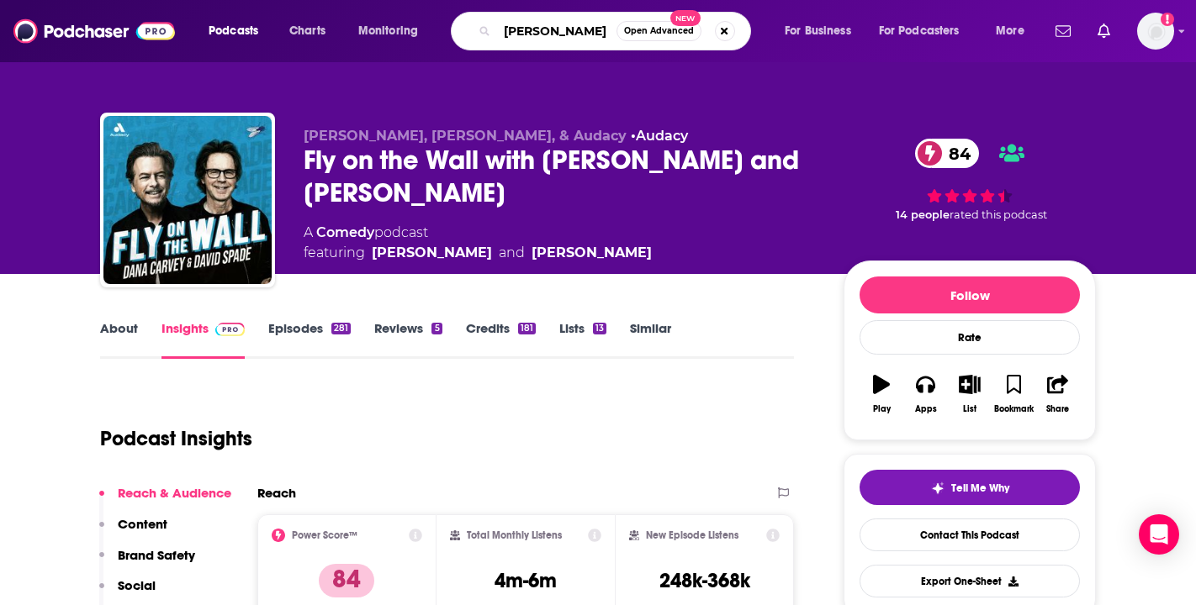
type input "[PERSON_NAME]"
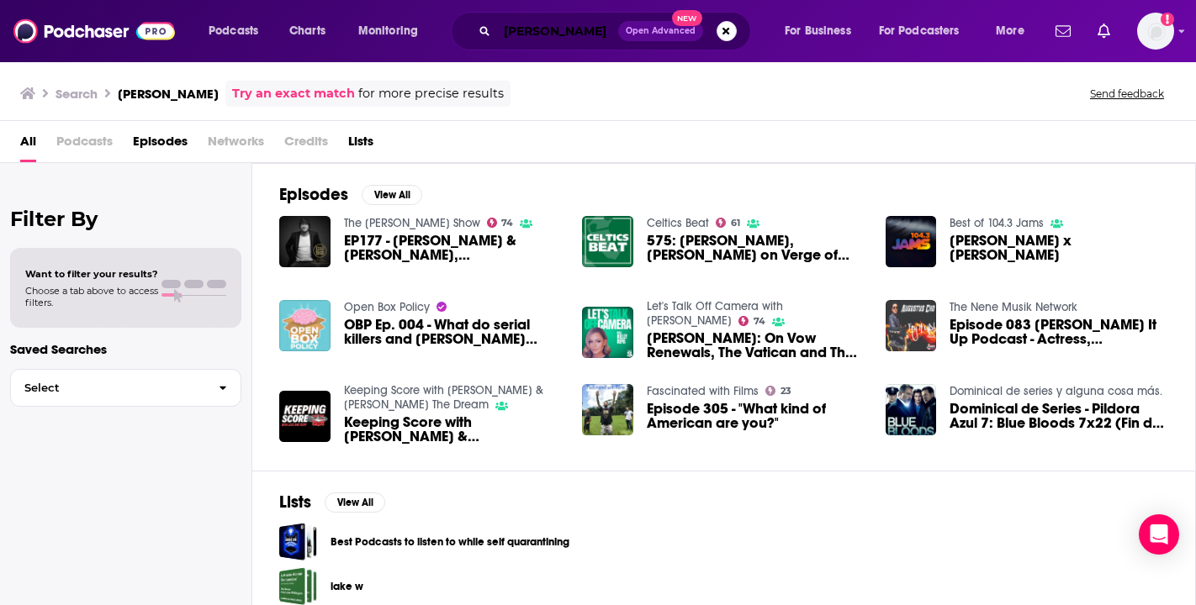
click at [540, 32] on input "[PERSON_NAME]" at bounding box center [557, 31] width 121 height 27
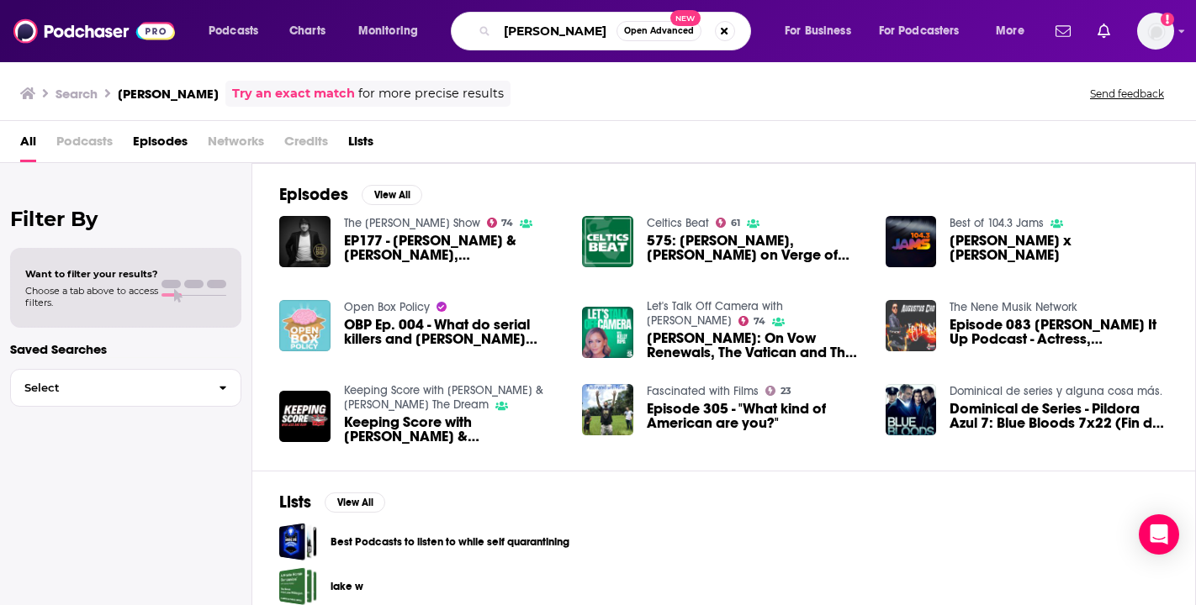
drag, startPoint x: 609, startPoint y: 34, endPoint x: 497, endPoint y: 24, distance: 112.4
click at [497, 24] on input "[PERSON_NAME]" at bounding box center [556, 31] width 119 height 27
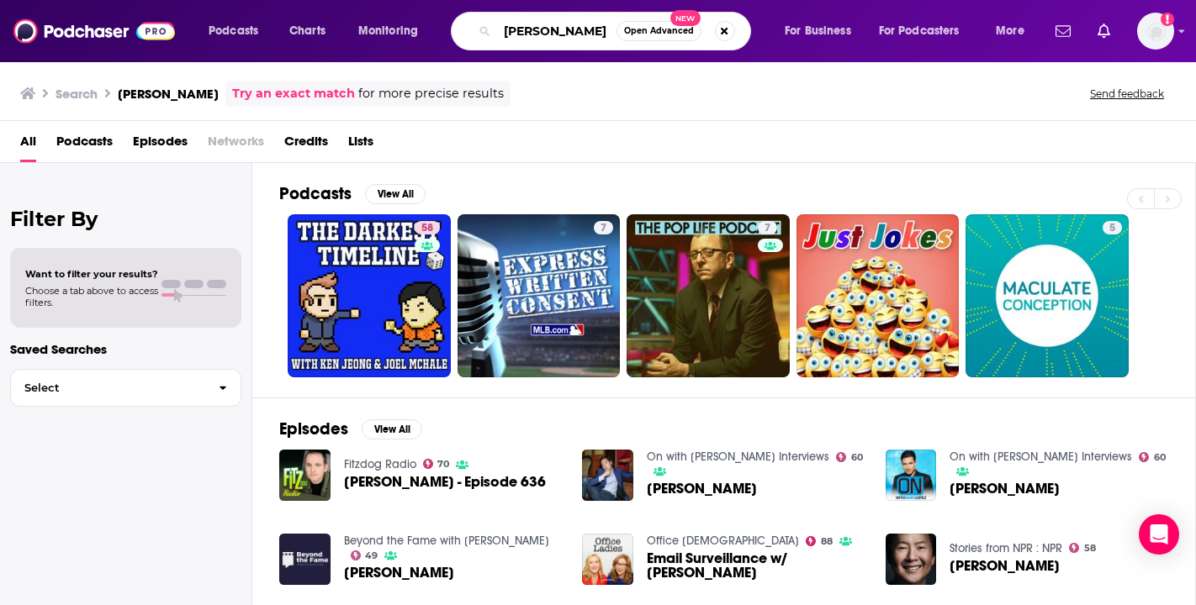
click at [565, 43] on input "[PERSON_NAME]" at bounding box center [556, 31] width 119 height 27
drag, startPoint x: 566, startPoint y: 34, endPoint x: 481, endPoint y: 8, distance: 89.1
click at [481, 7] on div "Podcasts Charts Monitoring [PERSON_NAME] Open Advanced New For Business For Pod…" at bounding box center [598, 31] width 1196 height 62
type input "[PERSON_NAME]"
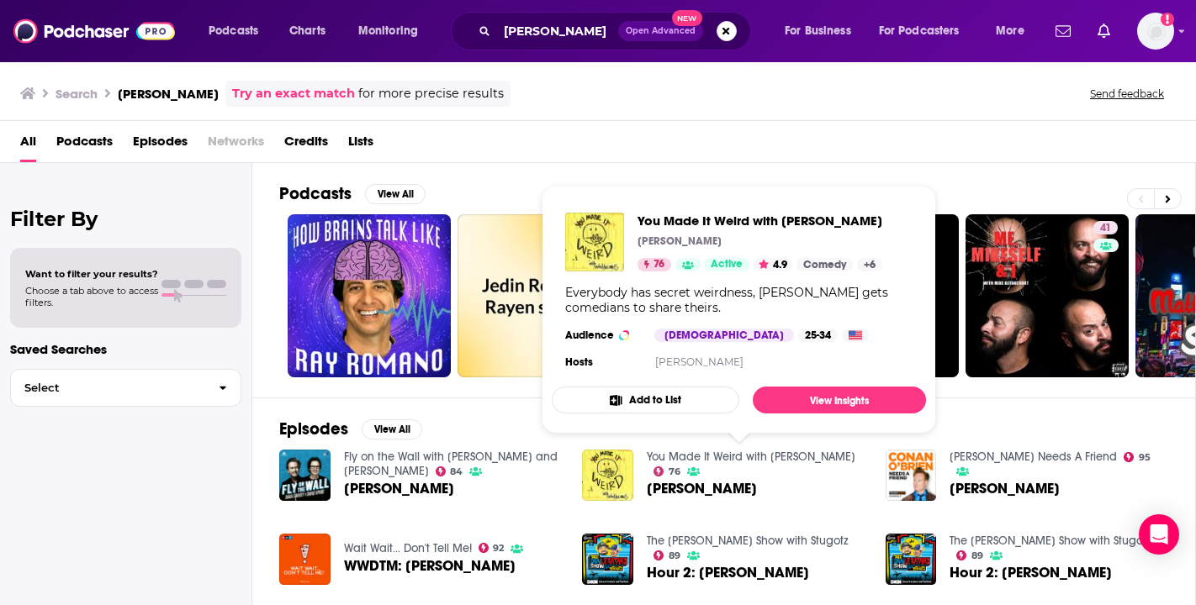
click at [763, 454] on link "You Made It Weird with [PERSON_NAME]" at bounding box center [751, 457] width 209 height 14
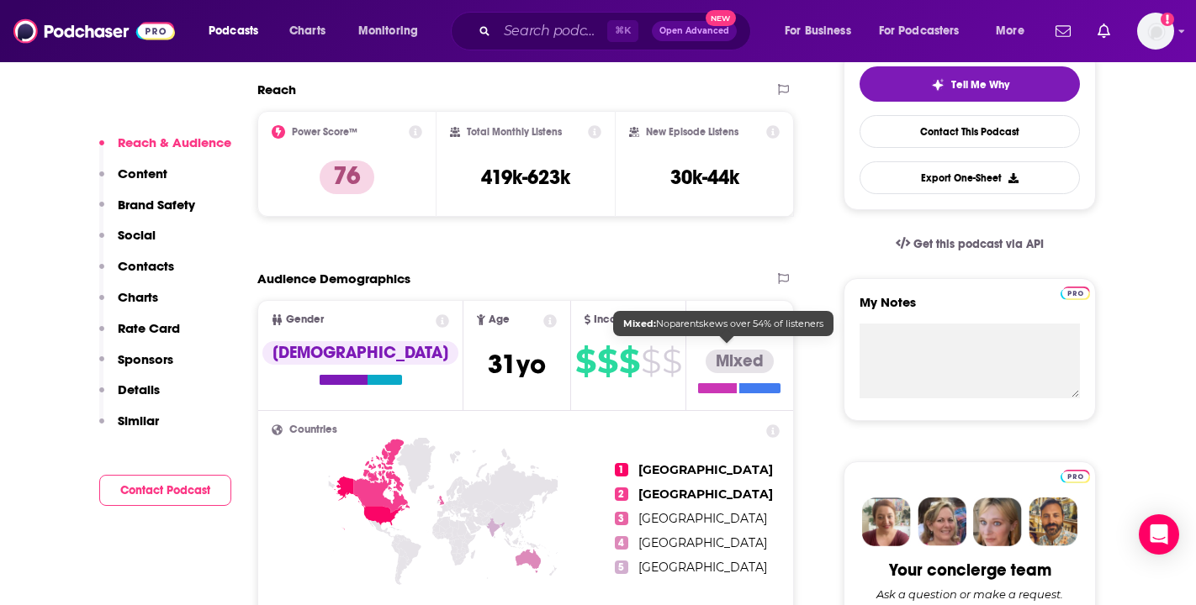
scroll to position [410, 0]
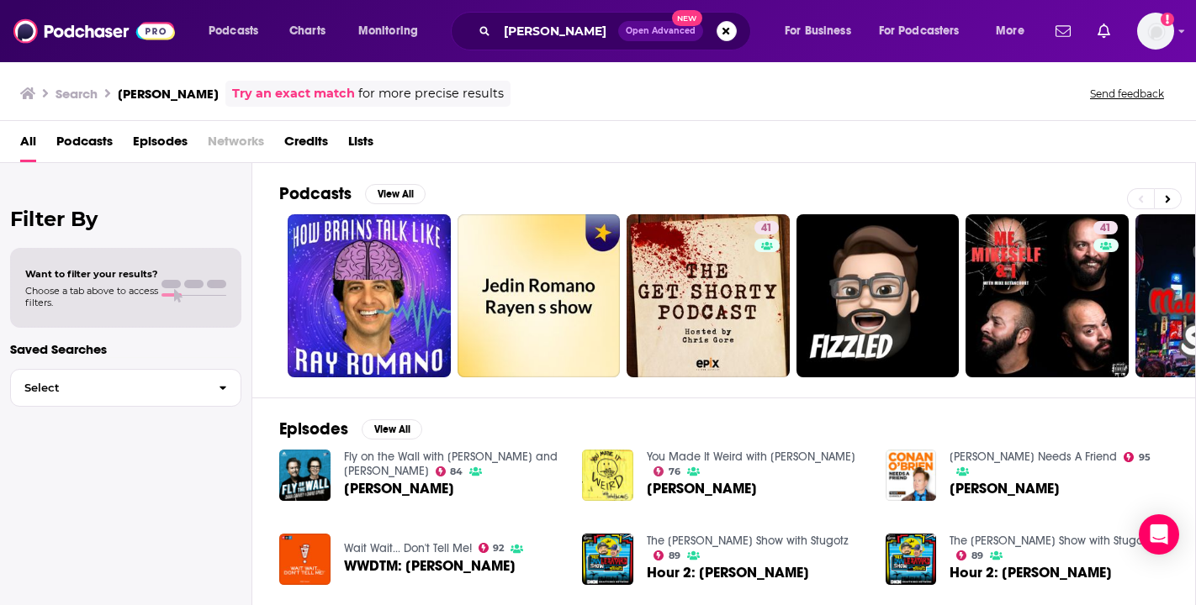
click at [410, 546] on link "Wait Wait... Don't Tell Me!" at bounding box center [408, 549] width 128 height 14
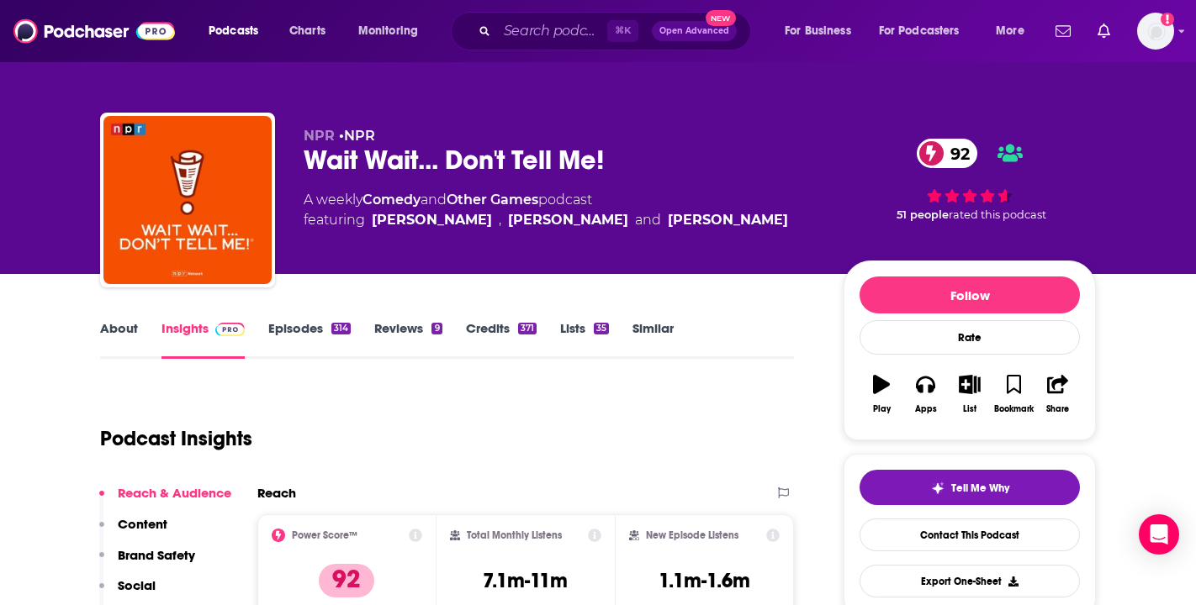
click at [108, 327] on link "About" at bounding box center [119, 339] width 38 height 39
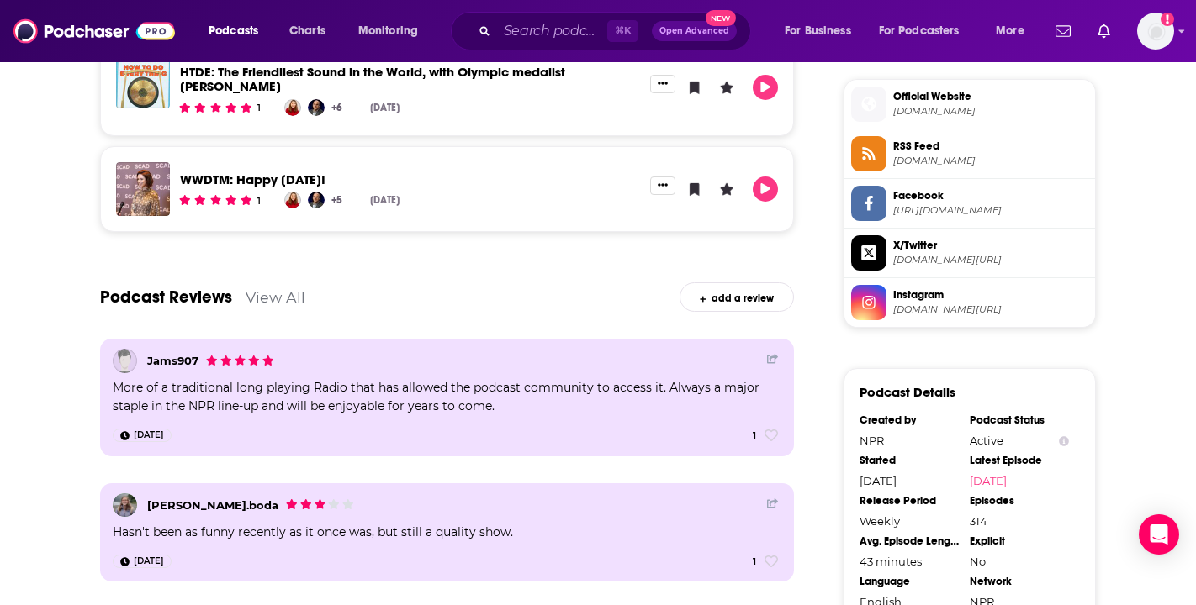
scroll to position [1343, 0]
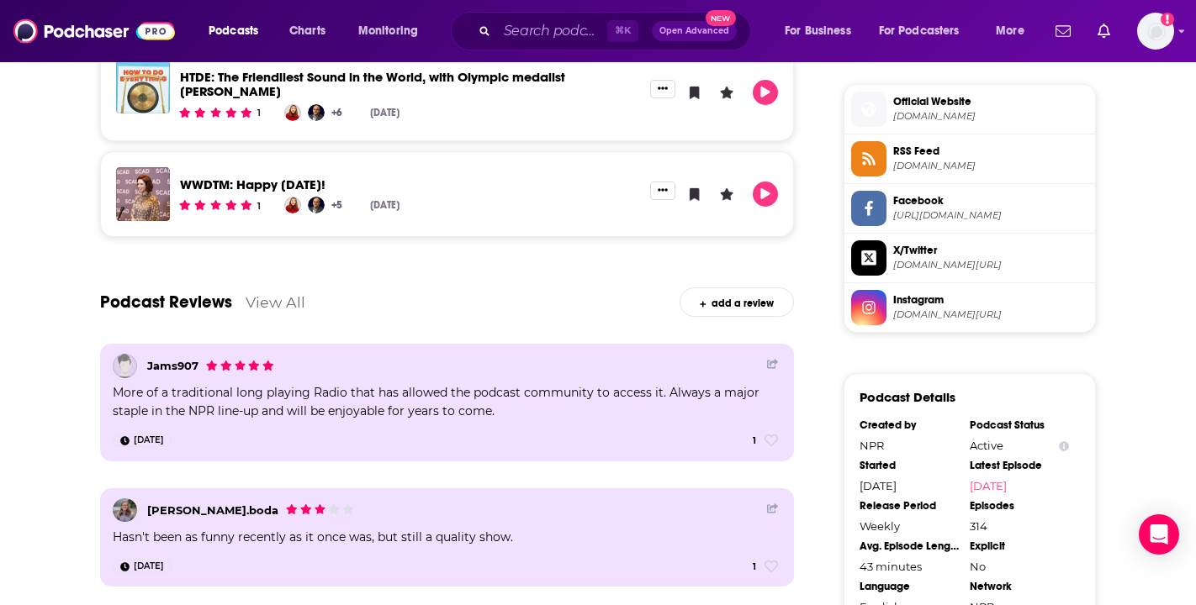
click at [542, 17] on div "⌘ K Open Advanced New" at bounding box center [601, 31] width 300 height 39
click at [538, 45] on div "⌘ K Open Advanced New" at bounding box center [601, 31] width 300 height 39
click at [543, 24] on input "Search podcasts, credits, & more..." at bounding box center [552, 31] width 110 height 27
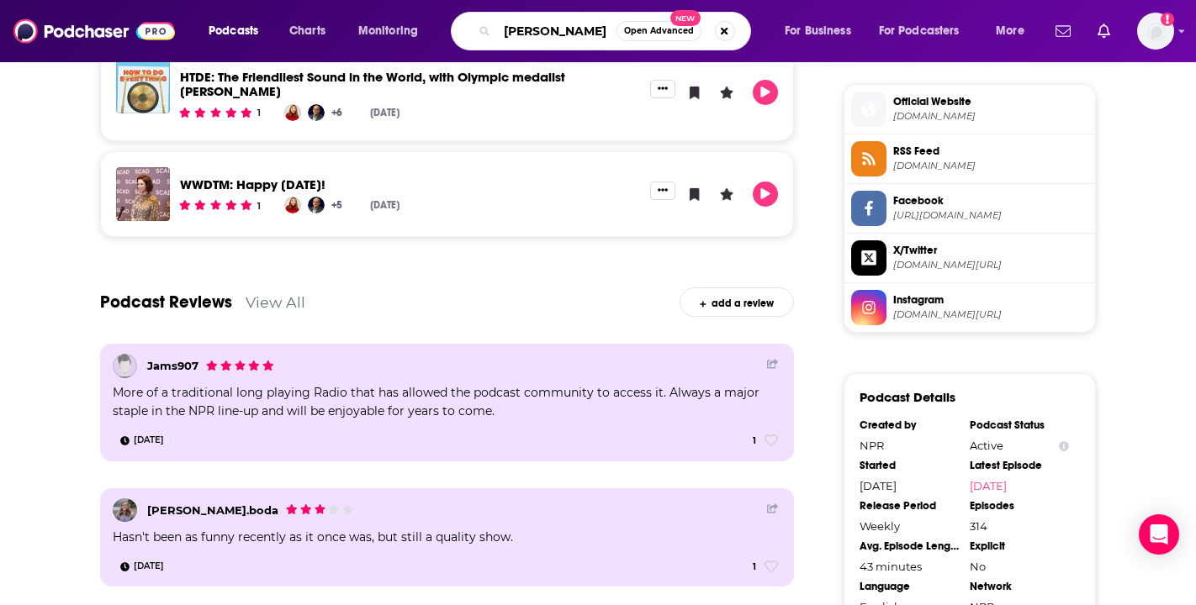
type input "[PERSON_NAME]"
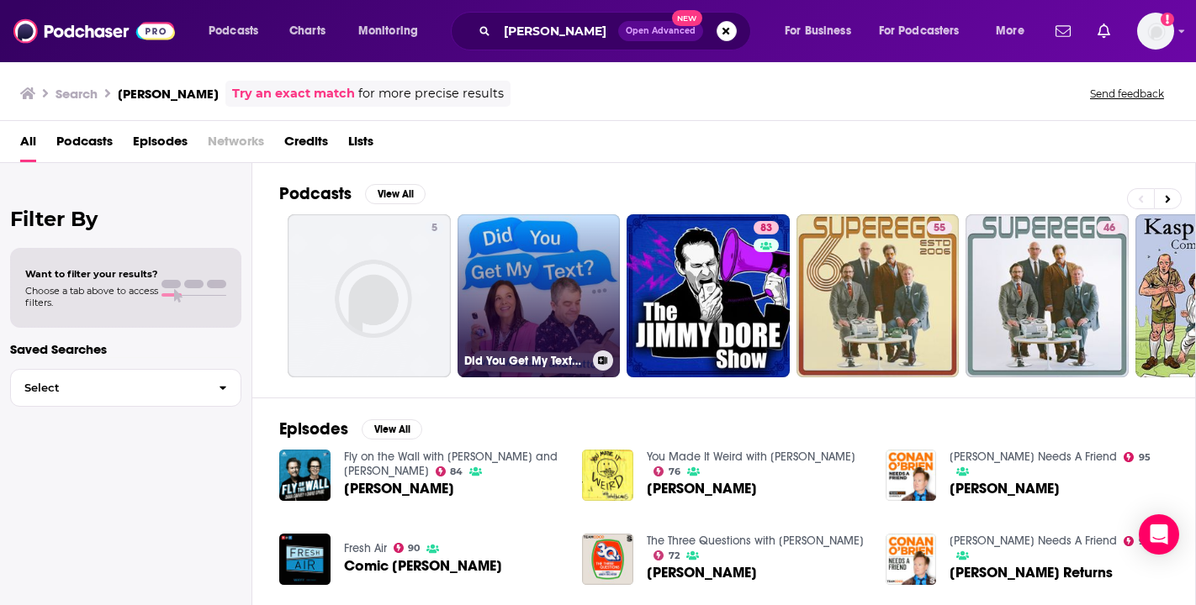
click at [551, 276] on link "Did You Get My Text? with [PERSON_NAME] and [PERSON_NAME]" at bounding box center [538, 295] width 163 height 163
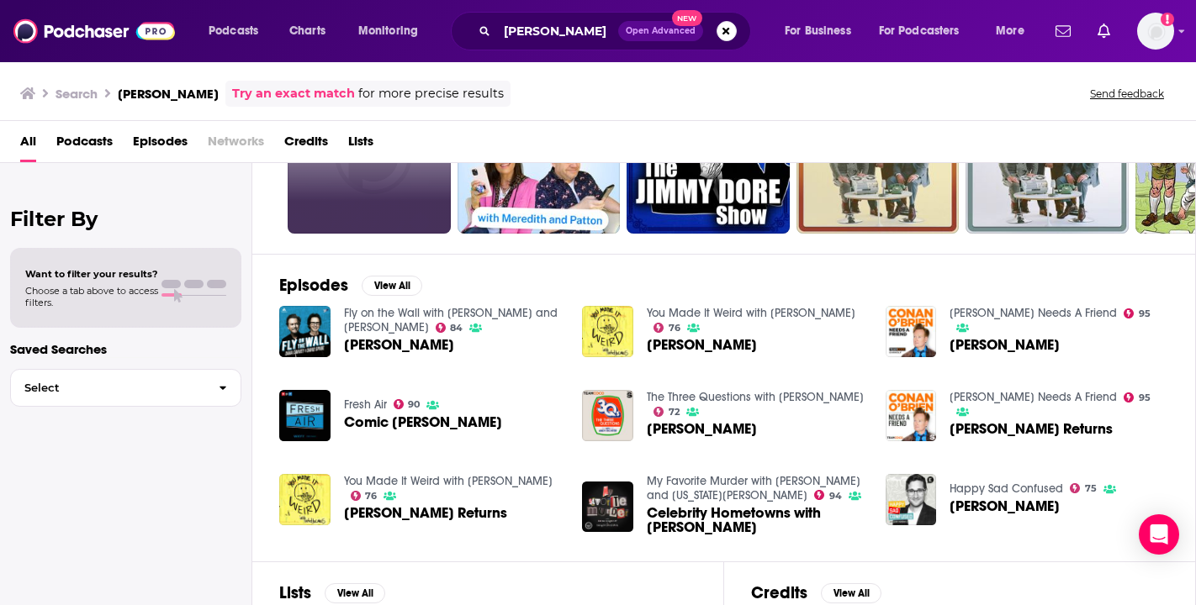
scroll to position [143, 0]
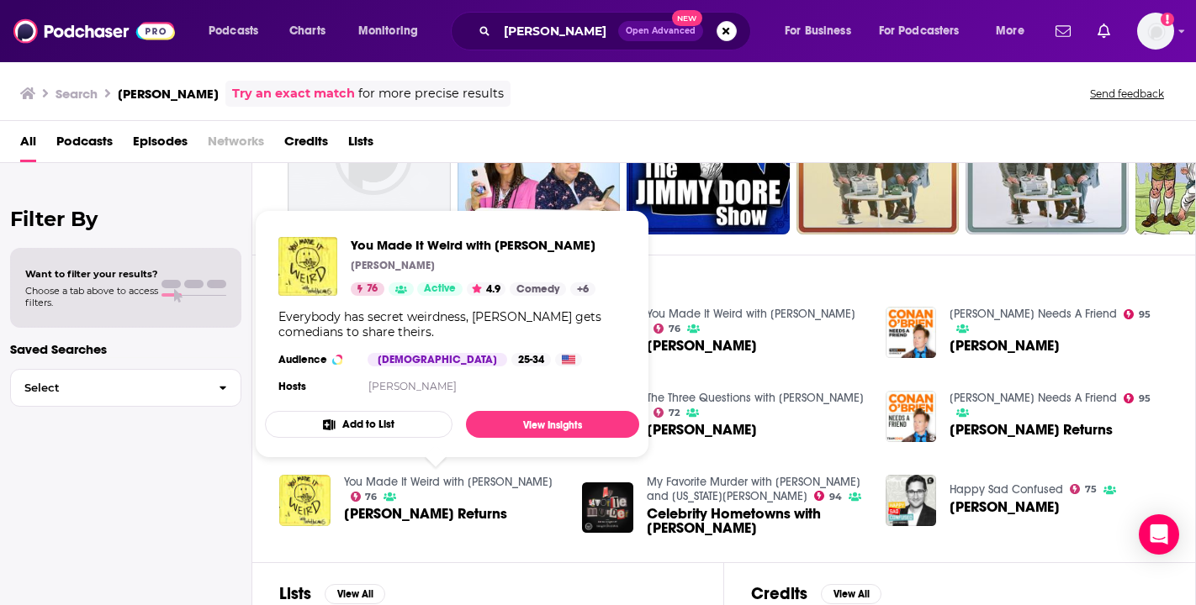
click at [457, 479] on link "You Made It Weird with [PERSON_NAME]" at bounding box center [448, 482] width 209 height 14
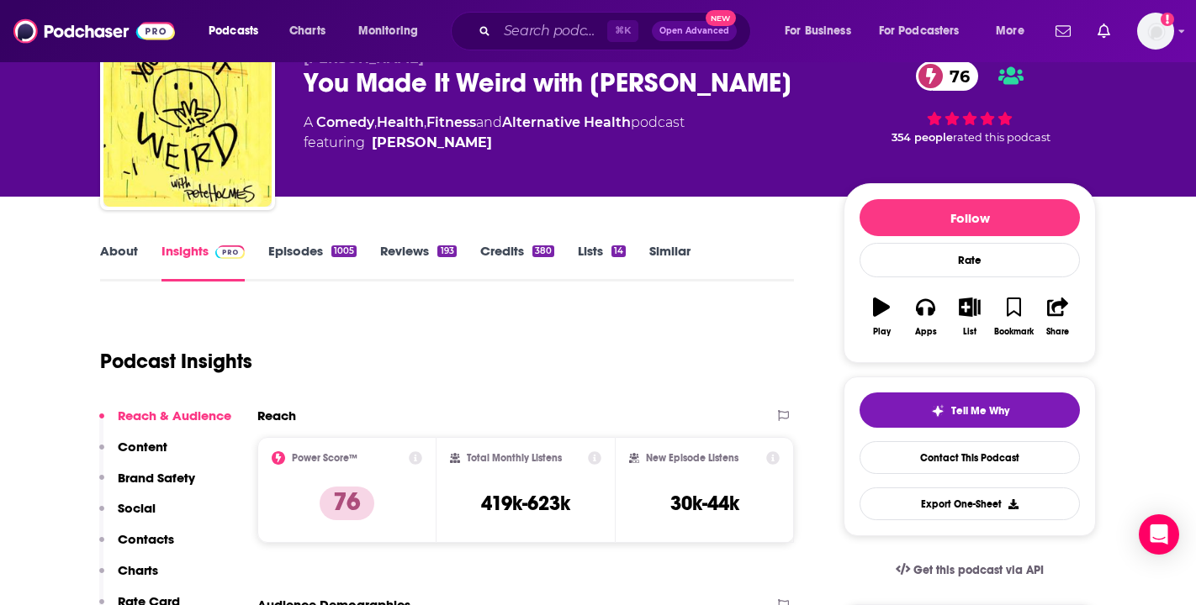
scroll to position [36, 0]
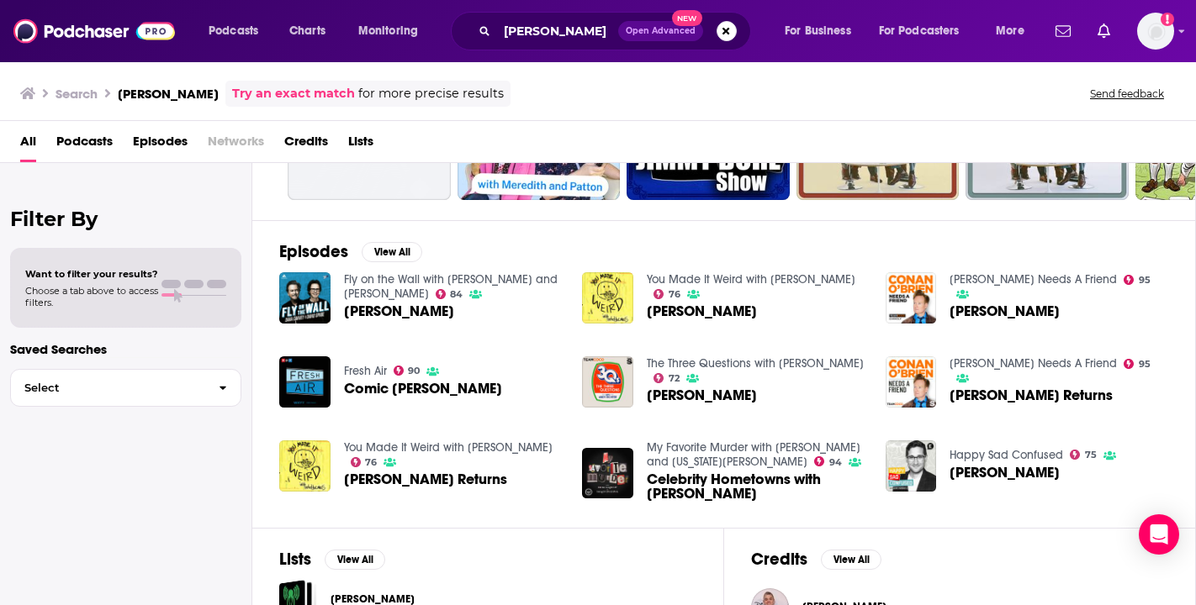
scroll to position [184, 0]
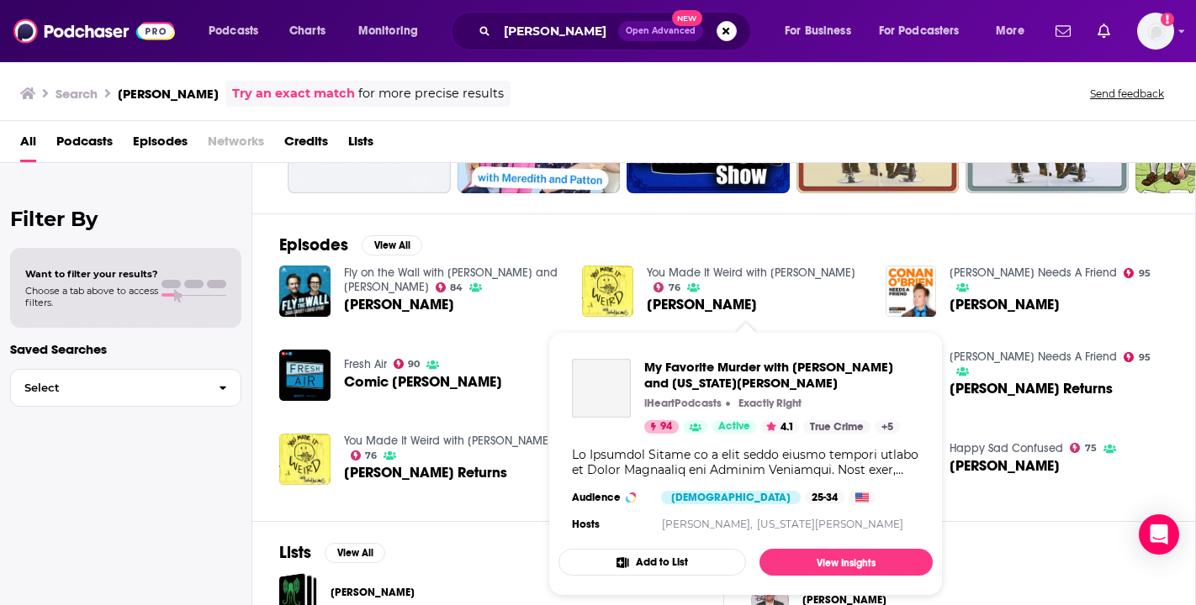
click at [727, 436] on div "My Favorite Murder with [PERSON_NAME] and [US_STATE][PERSON_NAME] iHeartPodcast…" at bounding box center [745, 448] width 374 height 204
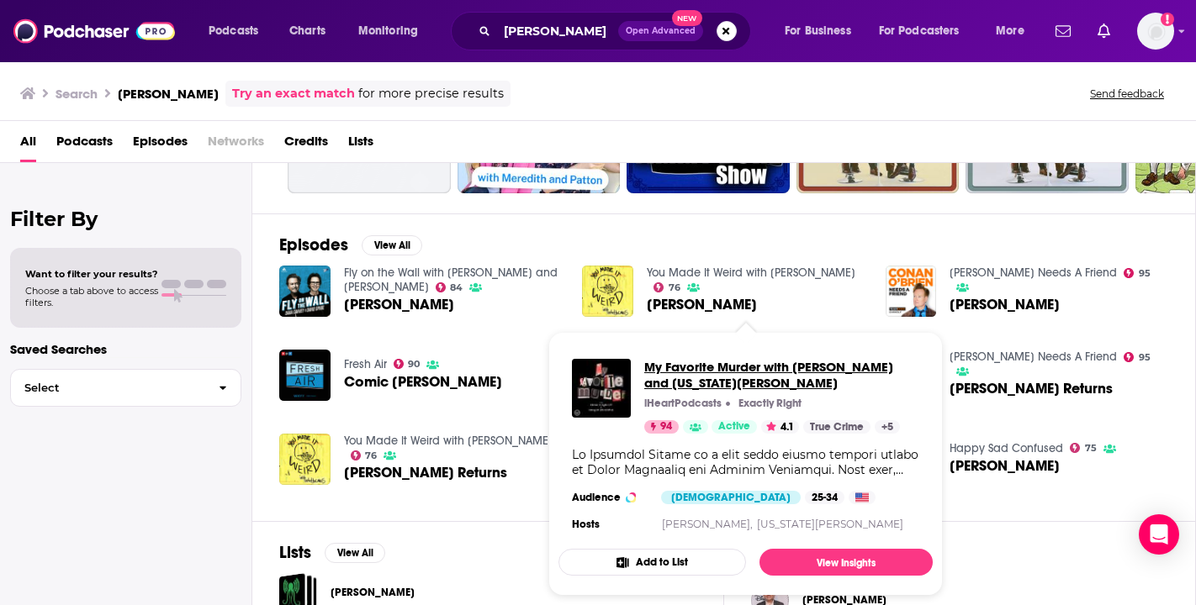
click at [716, 389] on span "My Favorite Murder with [PERSON_NAME] and [US_STATE][PERSON_NAME]" at bounding box center [781, 375] width 275 height 32
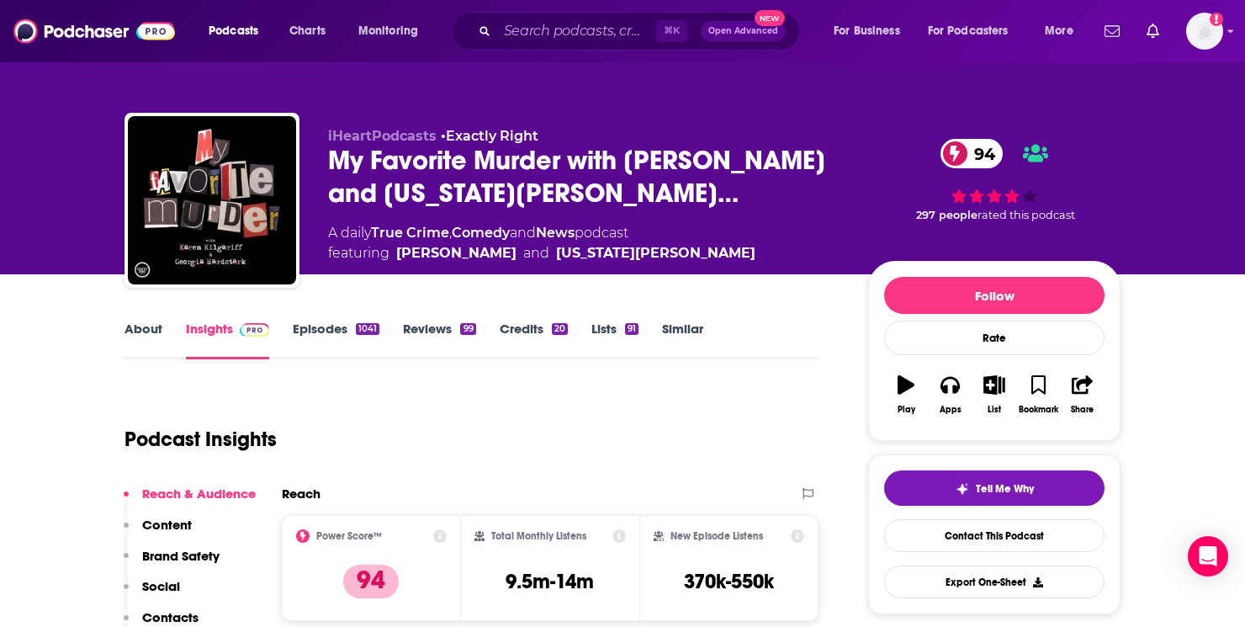
click at [324, 318] on div "About Insights Episodes 1041 Reviews 99 Credits 20 Lists 91 Similar" at bounding box center [471, 338] width 694 height 41
click at [323, 325] on link "Episodes 1041" at bounding box center [336, 339] width 87 height 39
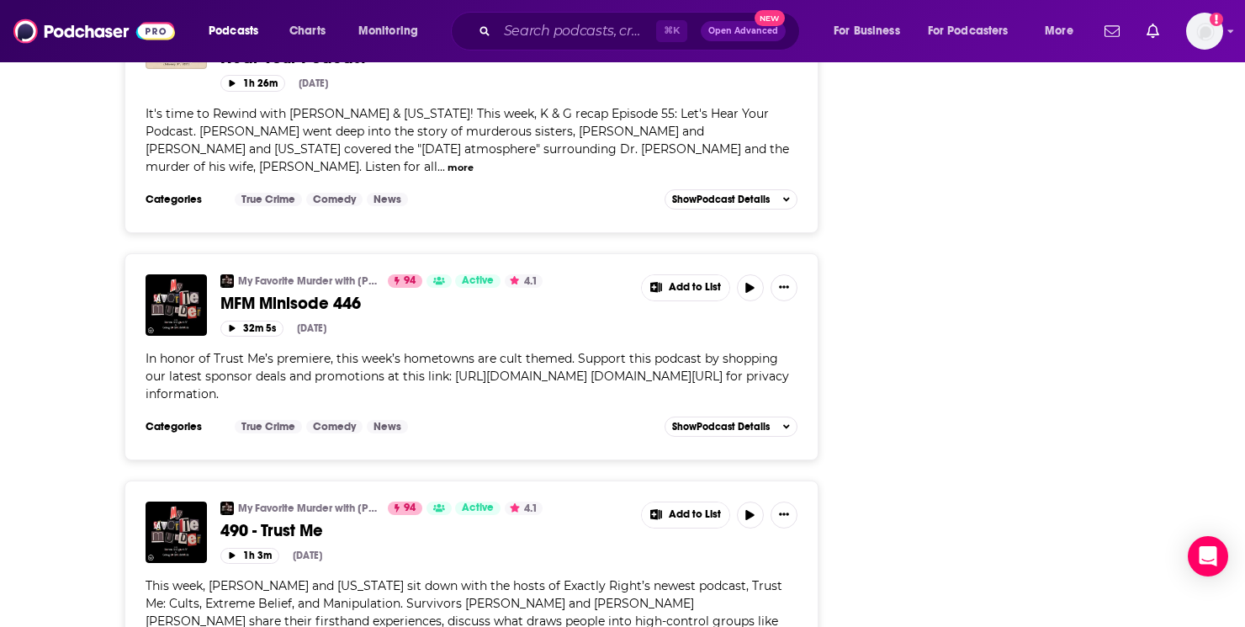
scroll to position [2625, 0]
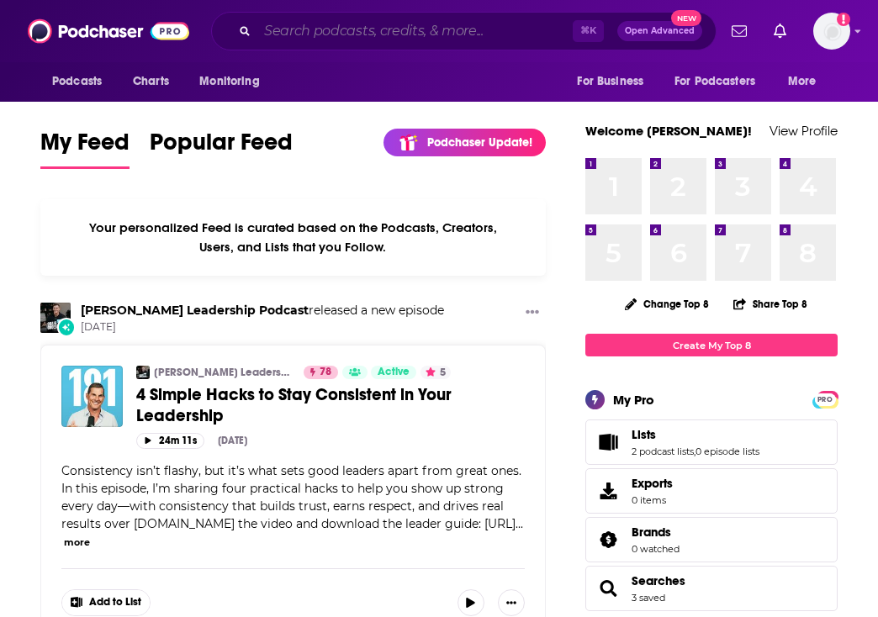
click at [426, 33] on input "Search podcasts, credits, & more..." at bounding box center [414, 31] width 315 height 27
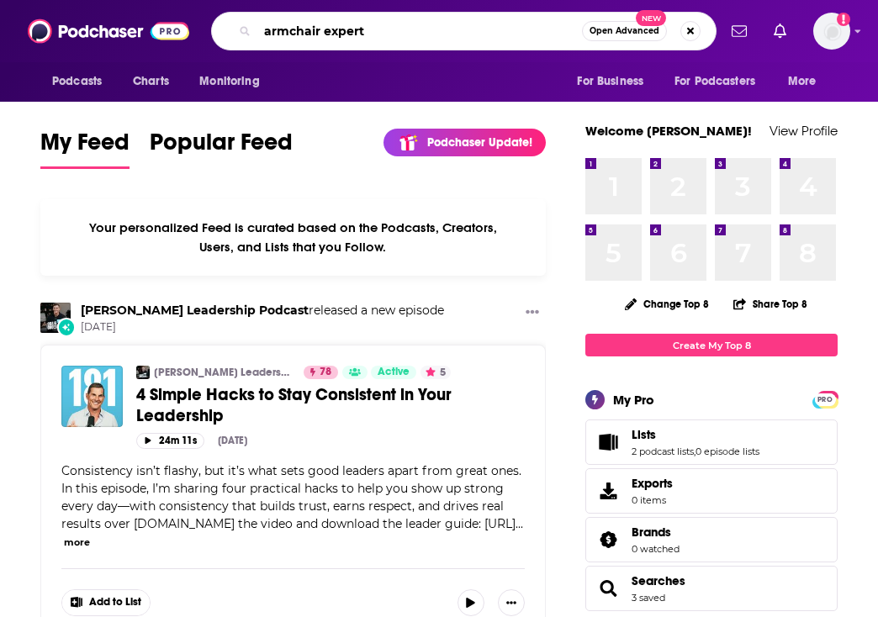
type input "armchair expert"
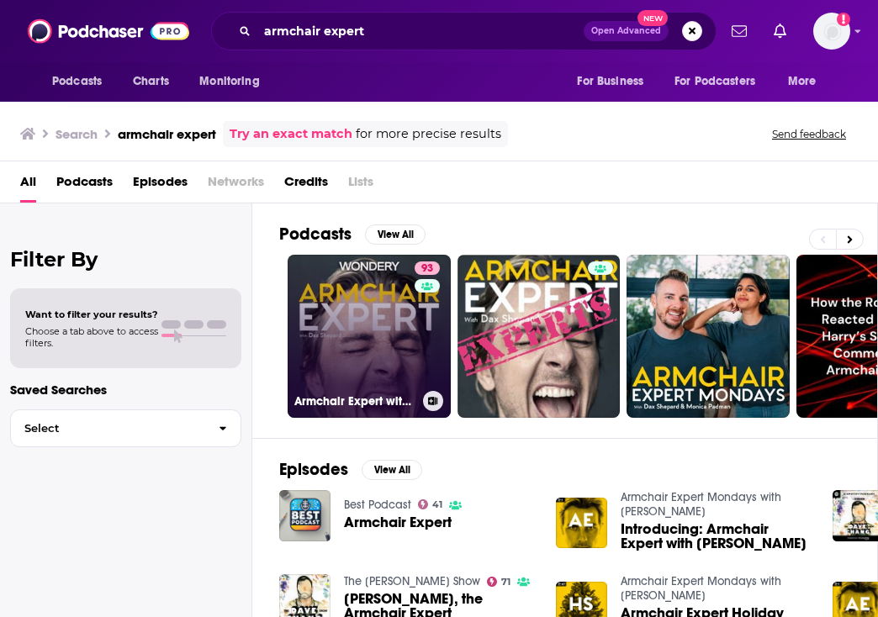
click at [353, 346] on link "93 Armchair Expert with [PERSON_NAME]" at bounding box center [369, 336] width 163 height 163
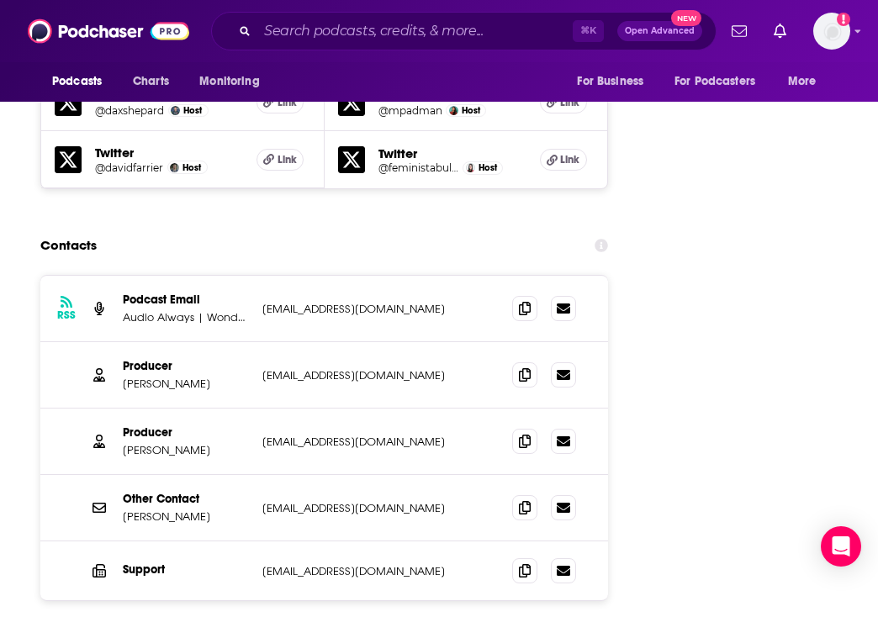
scroll to position [2095, 0]
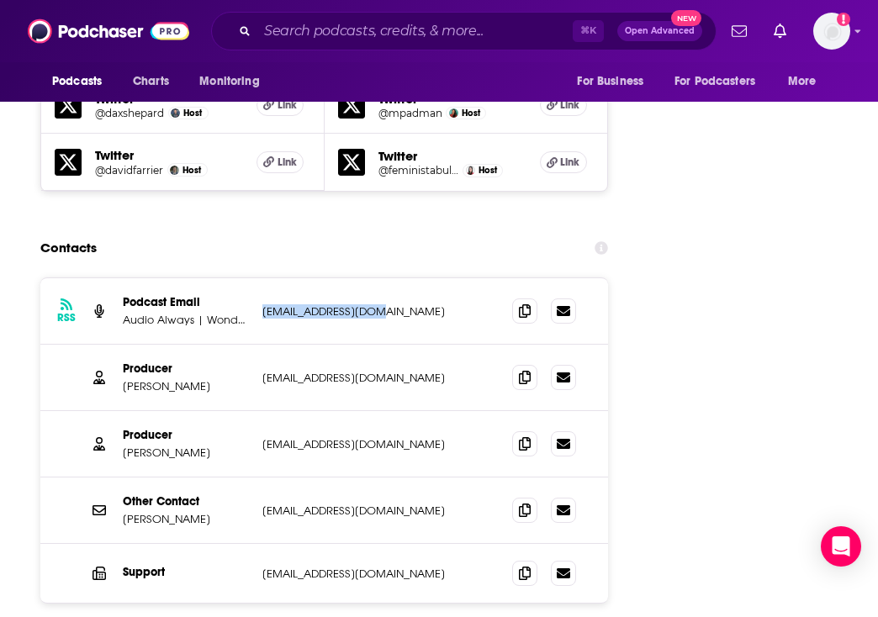
drag, startPoint x: 395, startPoint y: 219, endPoint x: 255, endPoint y: 225, distance: 140.5
click at [255, 278] on div "RSS Podcast Email Audio Always | Wondery iwonder@wondery.com iwonder@wondery.com" at bounding box center [324, 311] width 568 height 66
copy div "iwonder@wondery.com"
click at [333, 24] on input "Search podcasts, credits, & more..." at bounding box center [414, 31] width 315 height 27
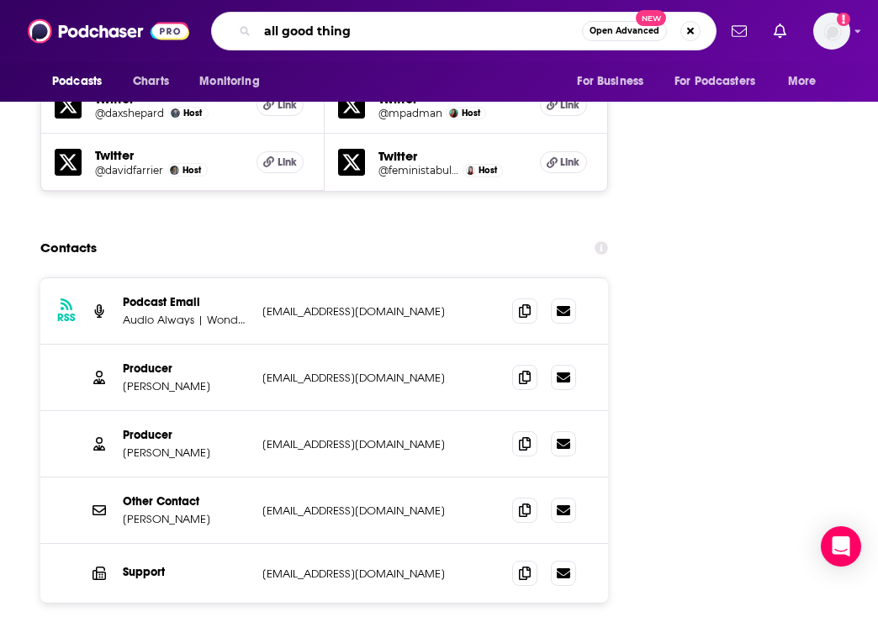
type input "all good things"
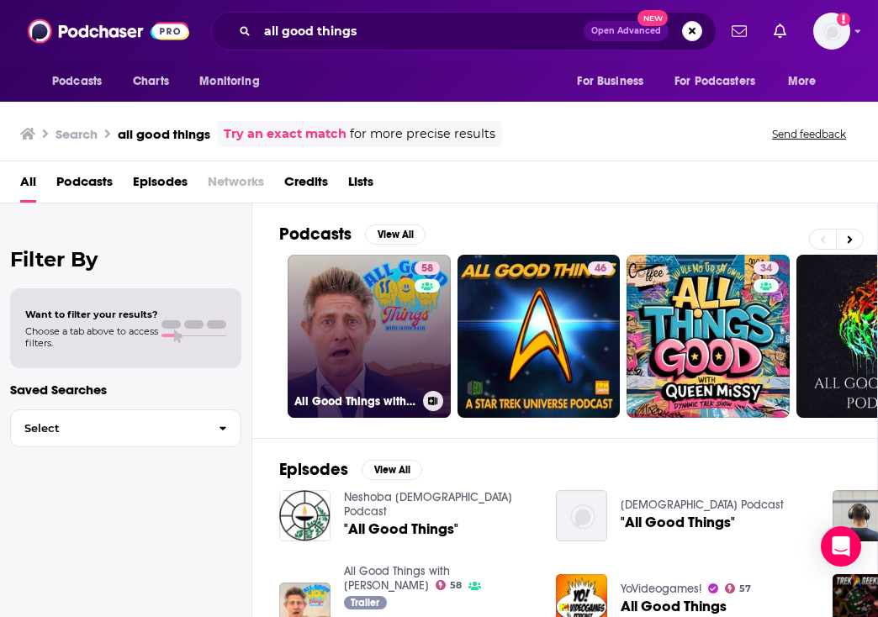
click at [365, 328] on link "58 All Good Things with [PERSON_NAME]" at bounding box center [369, 336] width 163 height 163
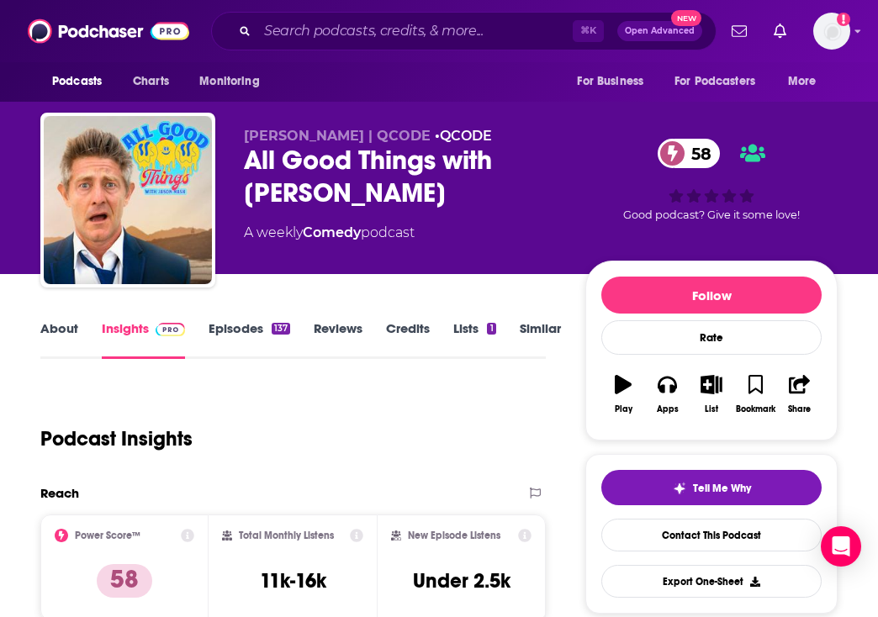
click at [235, 331] on link "Episodes 137" at bounding box center [250, 339] width 82 height 39
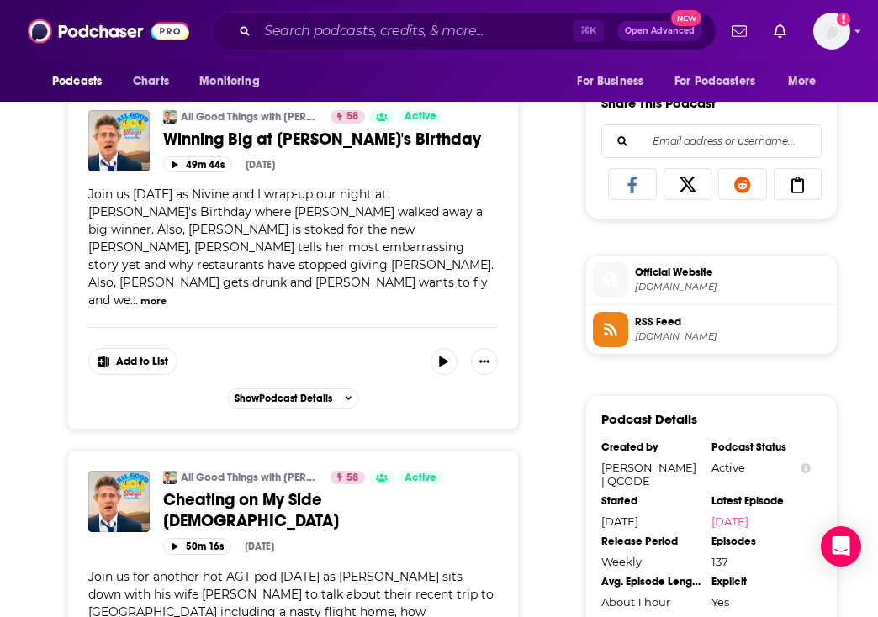
scroll to position [1039, 0]
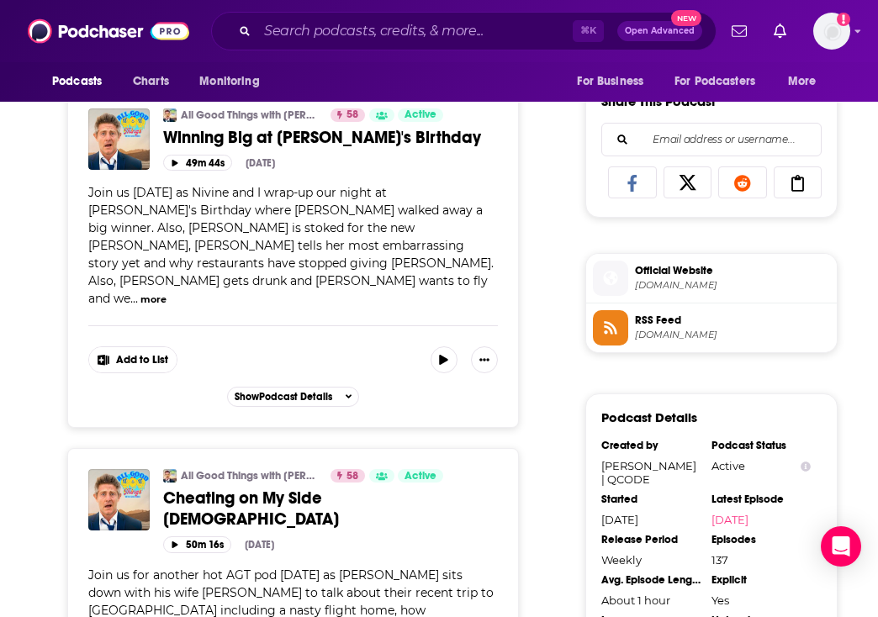
click at [167, 293] on button "more" at bounding box center [153, 300] width 26 height 14
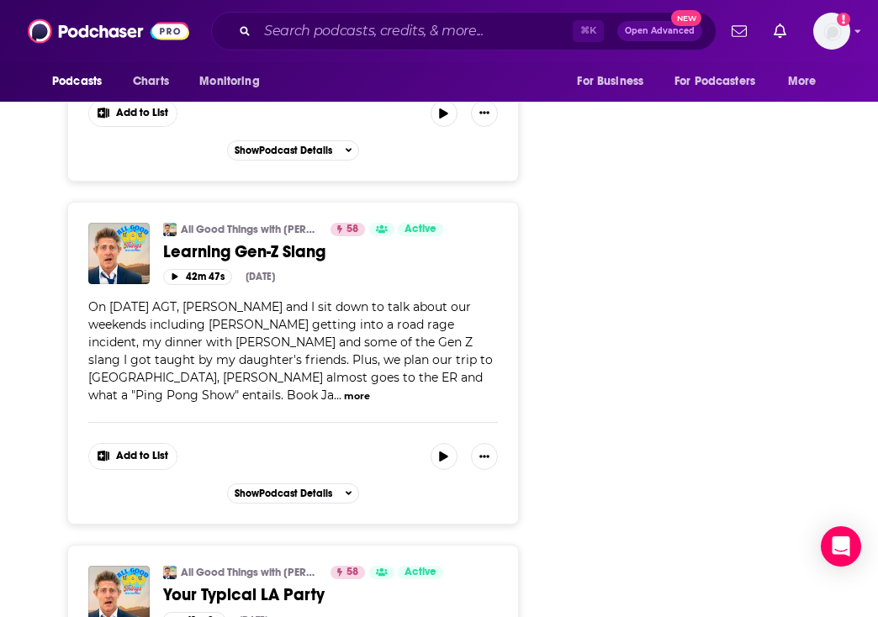
scroll to position [1908, 0]
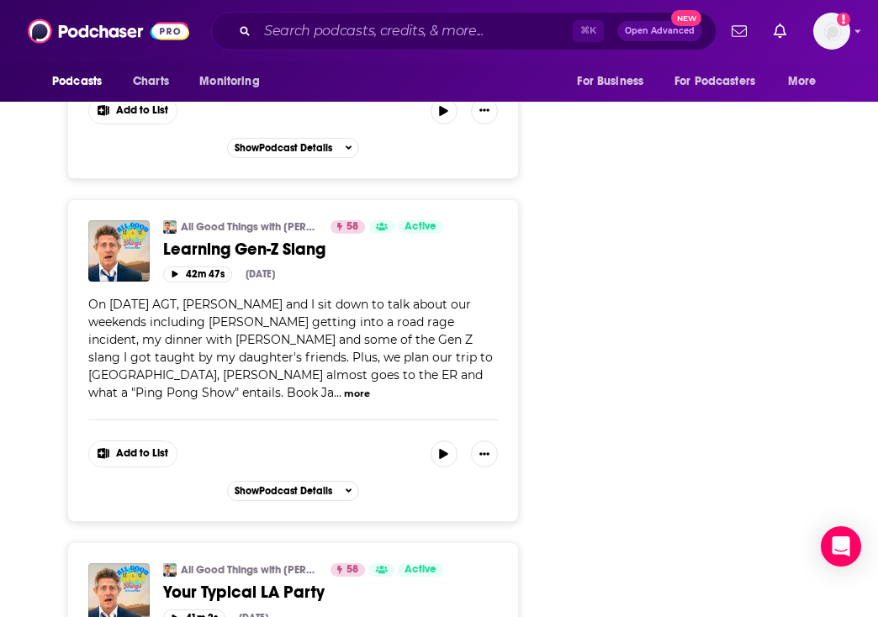
click at [370, 387] on button "more" at bounding box center [357, 394] width 26 height 14
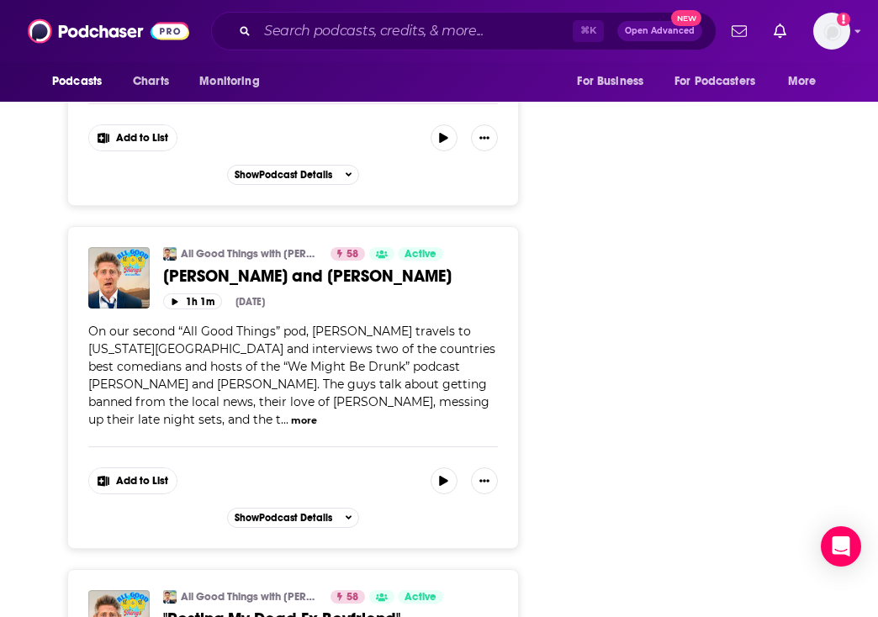
scroll to position [2803, 0]
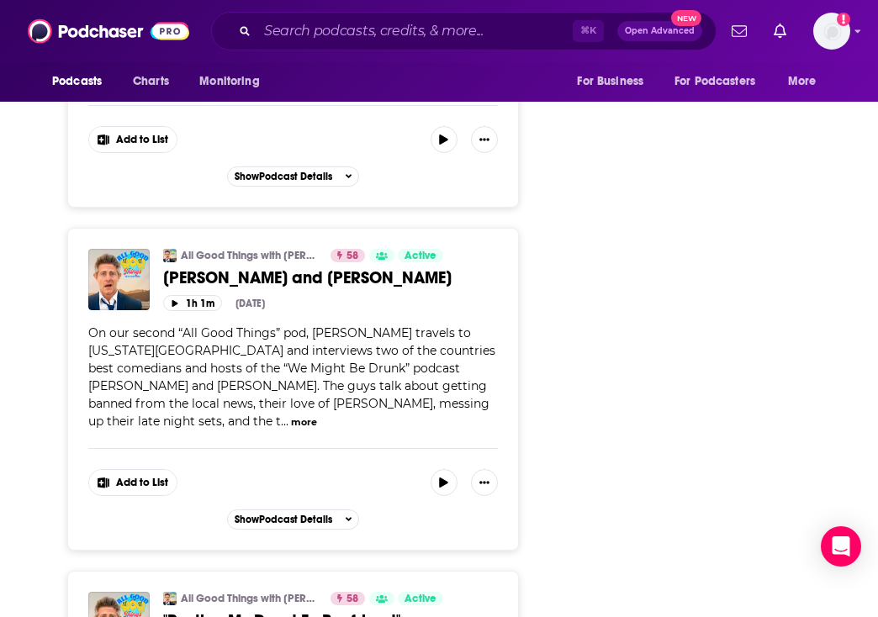
click at [317, 415] on button "more" at bounding box center [304, 422] width 26 height 14
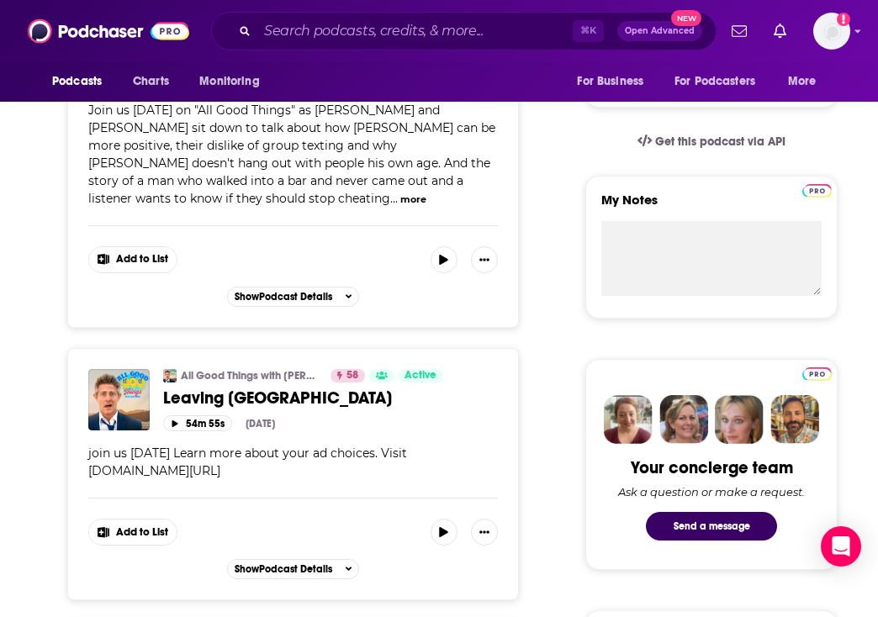
scroll to position [0, 0]
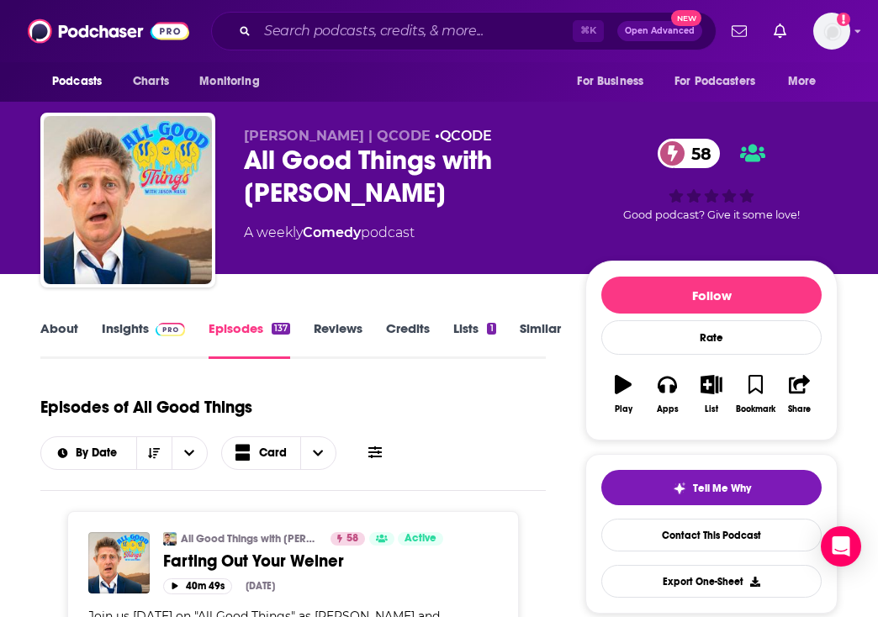
click at [125, 326] on link "Insights" at bounding box center [143, 339] width 83 height 39
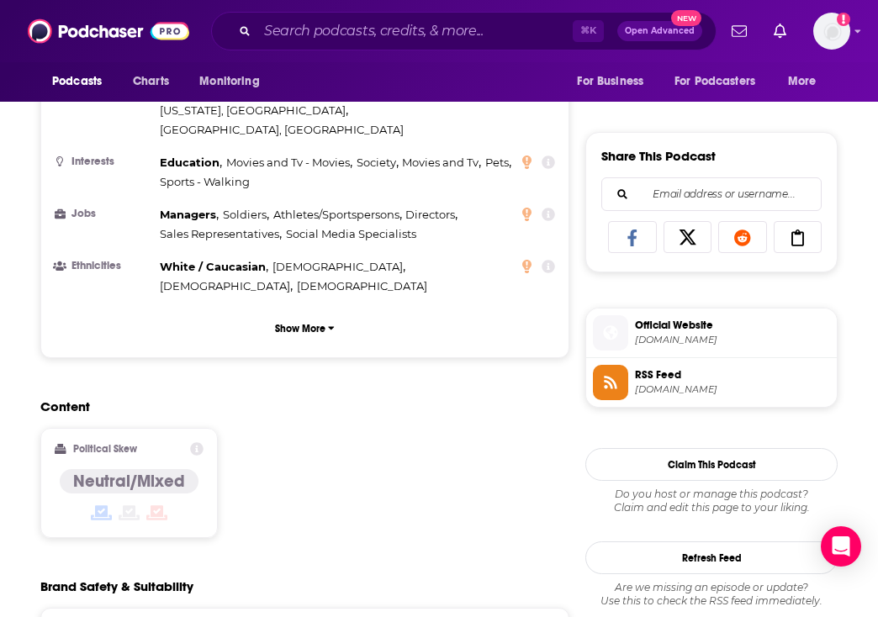
scroll to position [1013, 0]
